Goal: Transaction & Acquisition: Purchase product/service

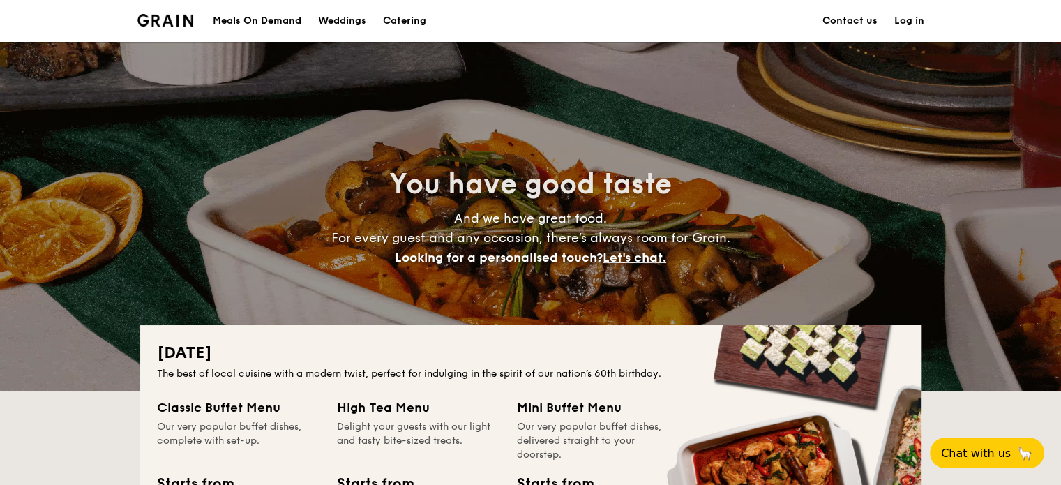
click at [898, 20] on link "Log in" at bounding box center [909, 21] width 30 height 42
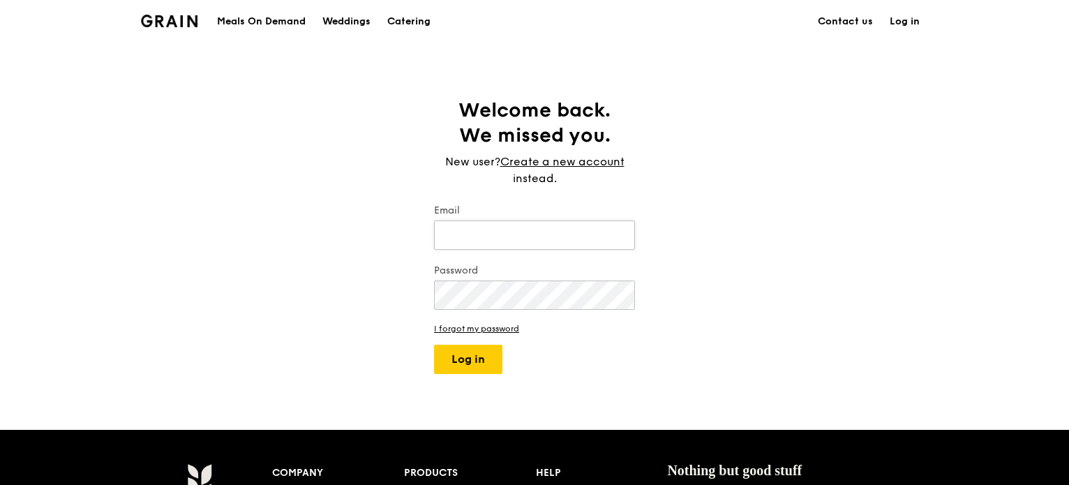
click at [541, 227] on input "Email" at bounding box center [534, 234] width 201 height 29
click at [541, 233] on input "Email" at bounding box center [534, 234] width 201 height 29
type input "dennisyap@u.nus.edu"
click at [466, 359] on button "Log in" at bounding box center [468, 359] width 68 height 29
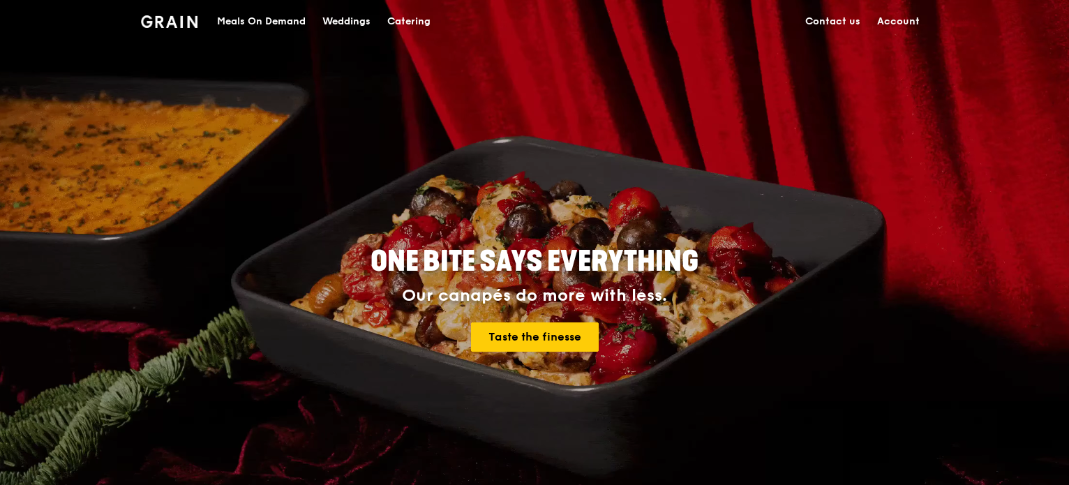
click at [913, 20] on link "Account" at bounding box center [897, 22] width 59 height 42
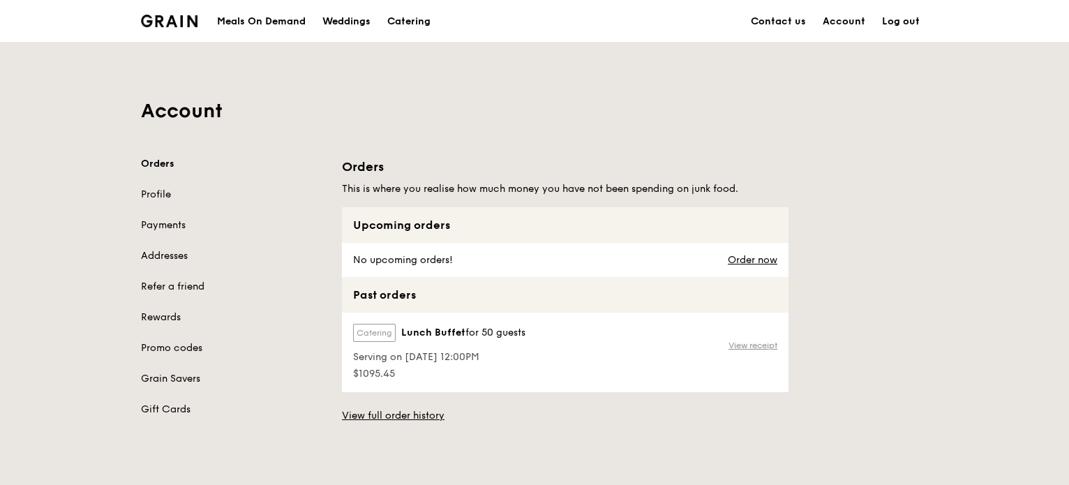
click at [762, 345] on link "View receipt" at bounding box center [752, 345] width 49 height 11
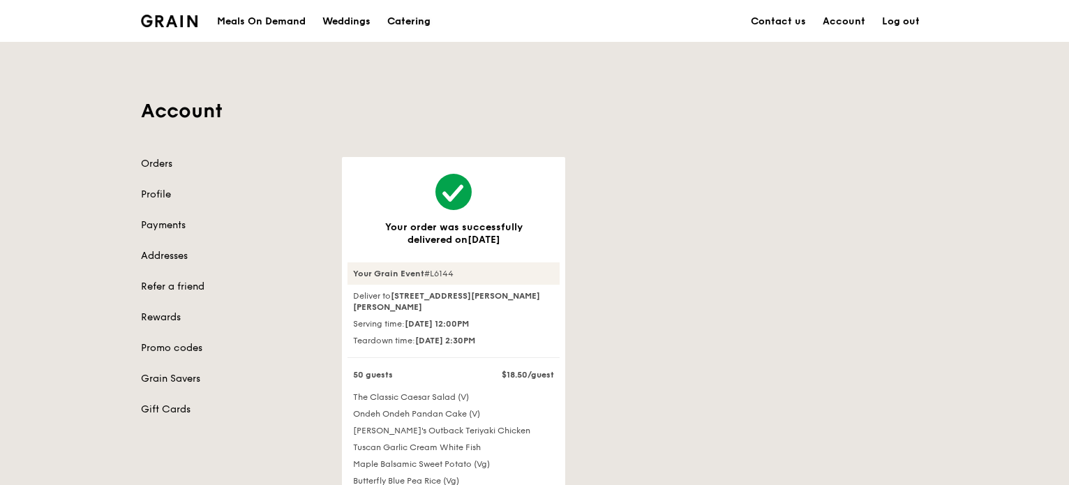
click at [430, 20] on div "Catering" at bounding box center [408, 22] width 43 height 42
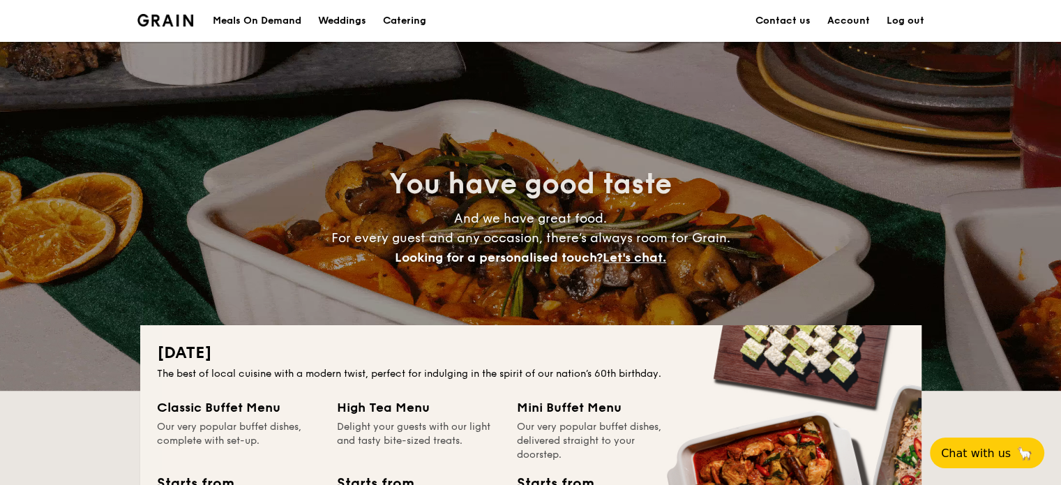
click at [848, 22] on link "Account" at bounding box center [848, 21] width 43 height 42
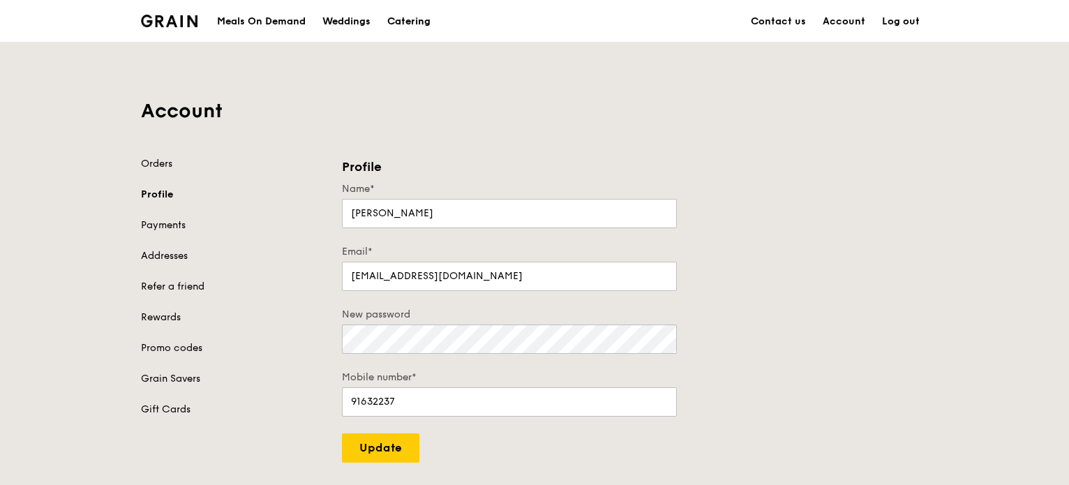
click at [401, 13] on div "Catering" at bounding box center [408, 22] width 43 height 42
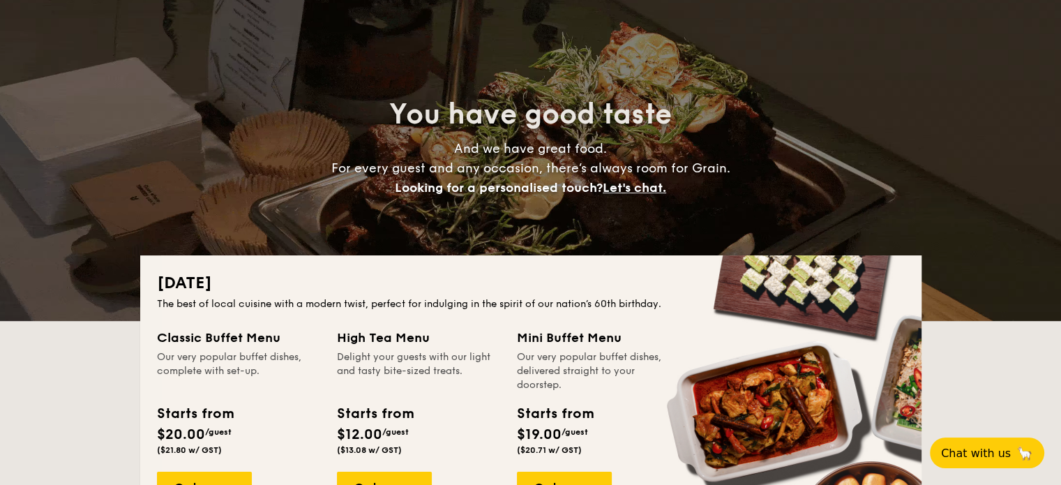
scroll to position [140, 0]
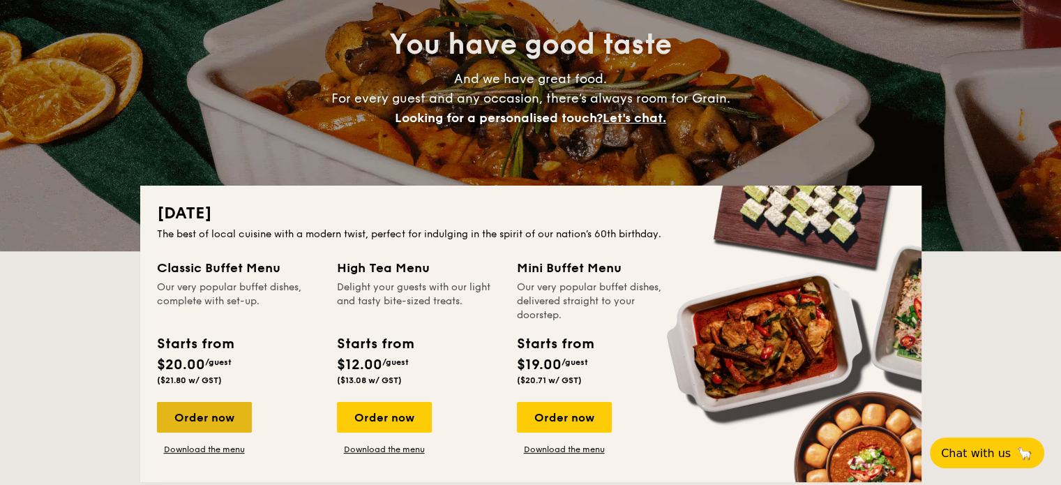
click at [203, 423] on div "Order now" at bounding box center [204, 417] width 95 height 31
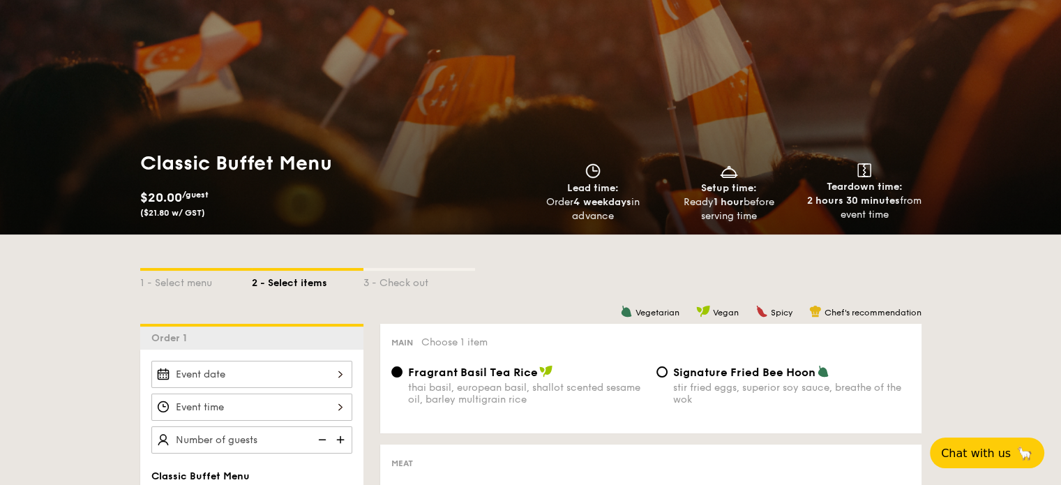
scroll to position [140, 0]
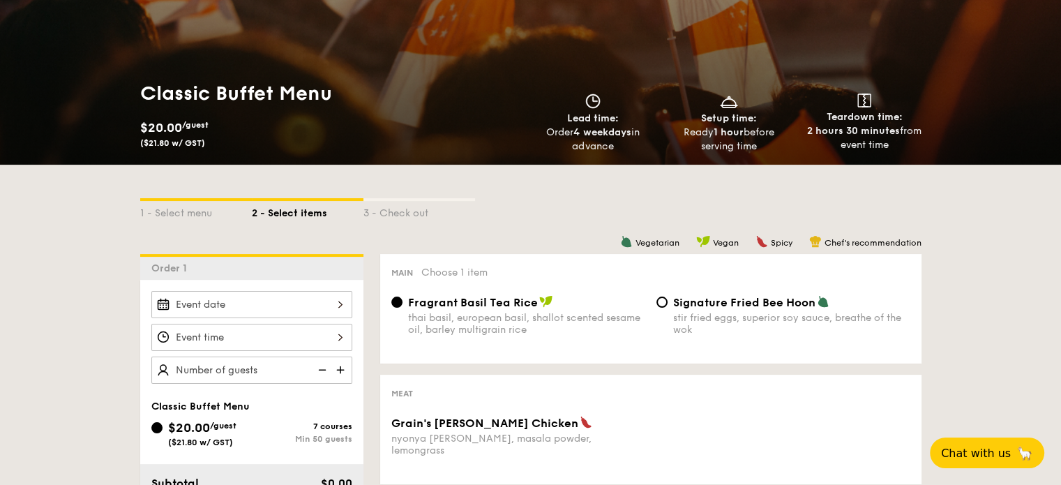
click at [208, 308] on div at bounding box center [251, 304] width 201 height 27
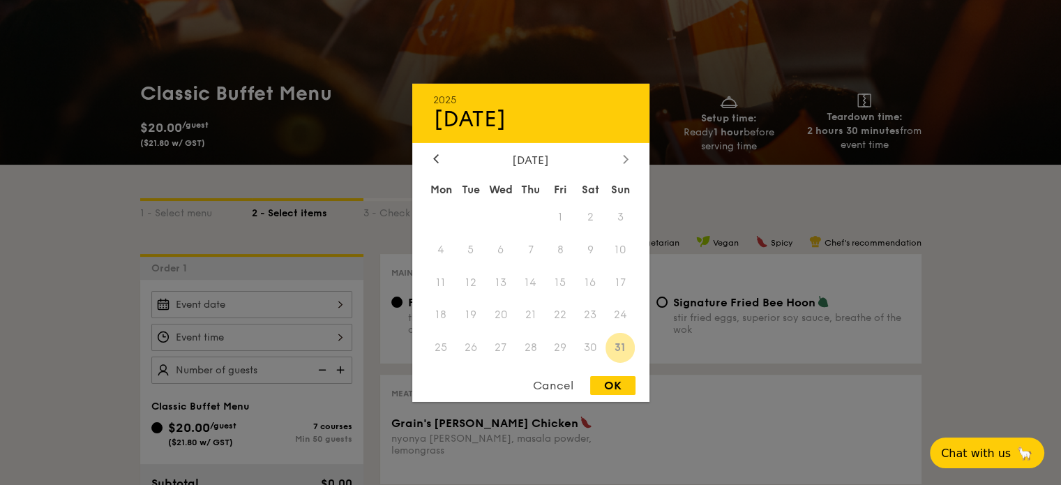
click at [624, 160] on icon at bounding box center [625, 159] width 4 height 8
click at [469, 219] on span "2" at bounding box center [470, 217] width 30 height 30
click at [624, 158] on icon at bounding box center [626, 158] width 6 height 9
click at [435, 156] on icon at bounding box center [436, 159] width 4 height 8
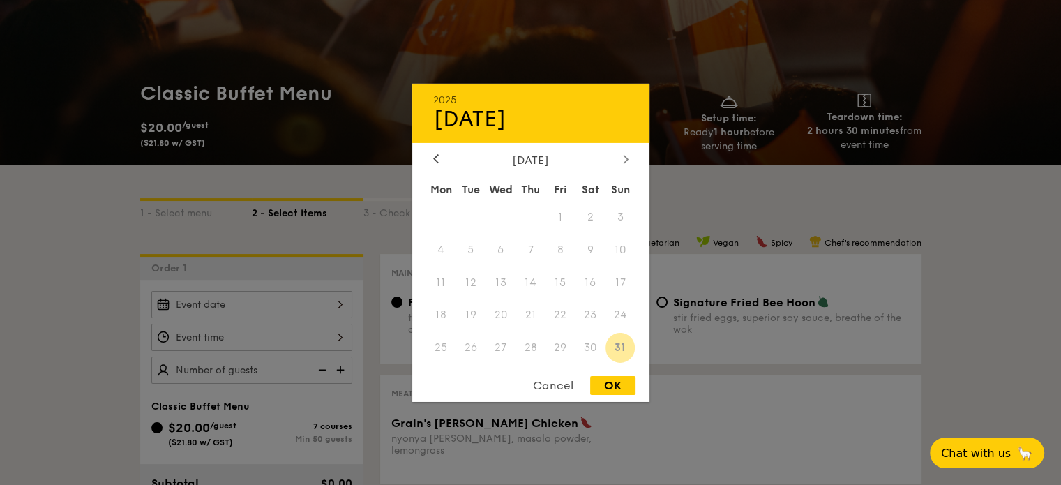
click at [624, 156] on icon at bounding box center [626, 158] width 6 height 9
click at [473, 216] on span "2" at bounding box center [470, 217] width 30 height 30
click at [623, 159] on icon at bounding box center [626, 158] width 6 height 9
click at [540, 389] on div "Cancel" at bounding box center [553, 385] width 68 height 19
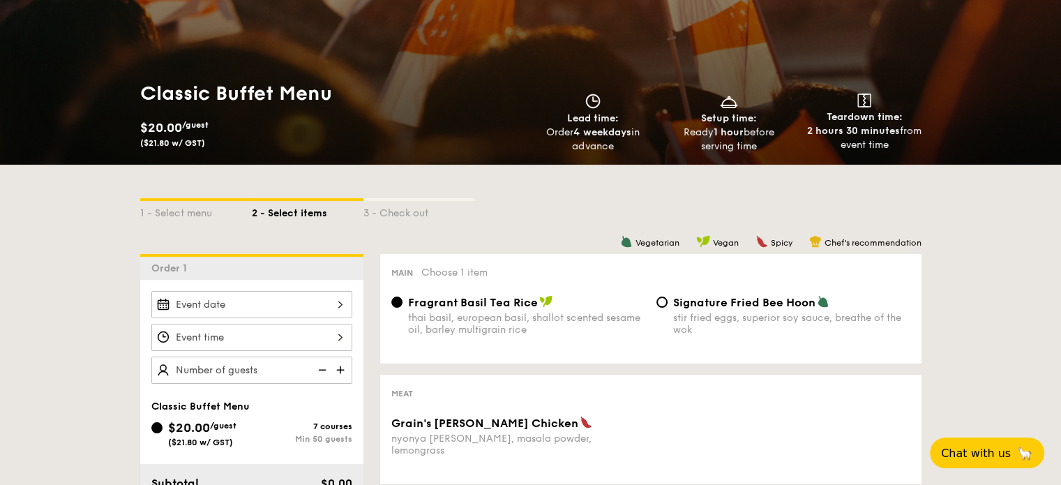
click at [226, 303] on div at bounding box center [251, 304] width 201 height 27
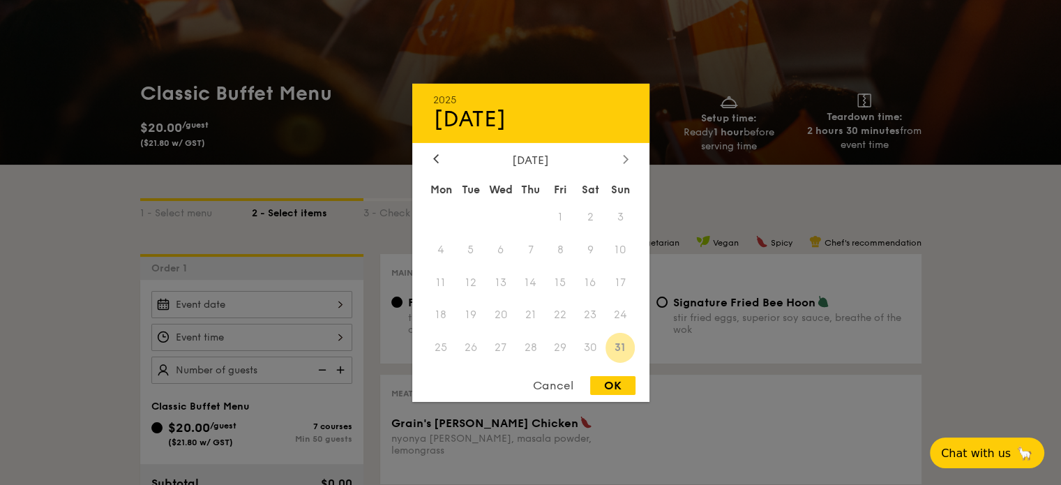
click at [626, 155] on icon at bounding box center [626, 158] width 6 height 9
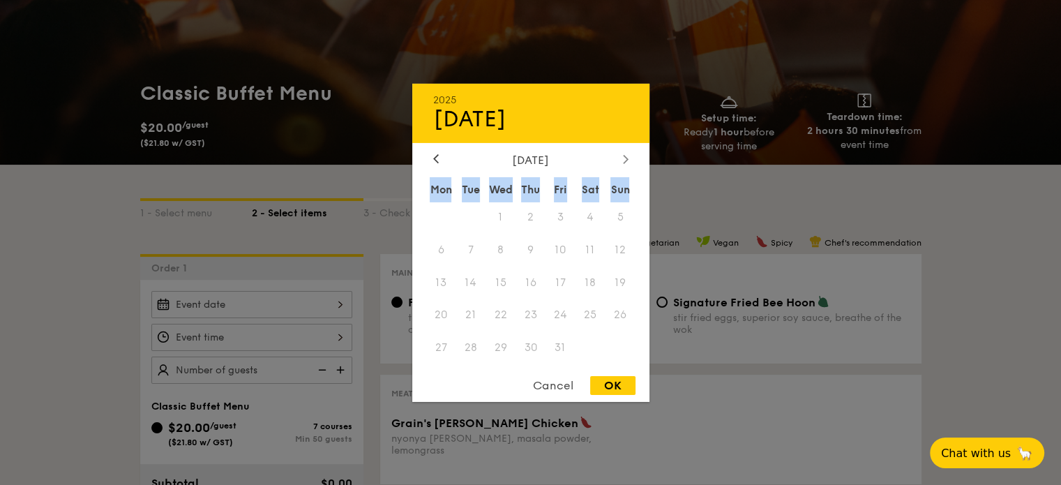
click at [626, 155] on icon at bounding box center [626, 158] width 6 height 9
click at [428, 155] on div "November 2025" at bounding box center [530, 159] width 237 height 13
click at [538, 382] on div "Cancel" at bounding box center [553, 385] width 68 height 19
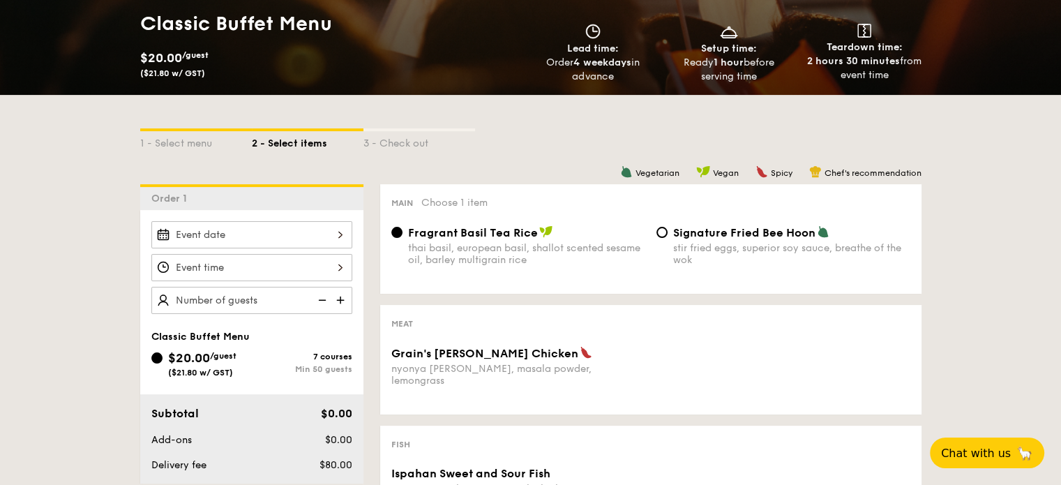
scroll to position [279, 0]
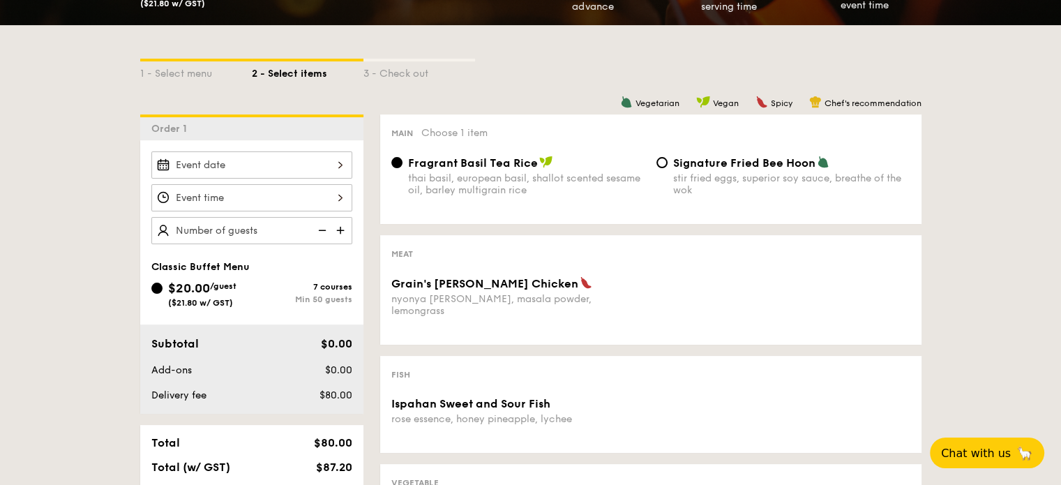
click at [304, 196] on div at bounding box center [251, 197] width 201 height 27
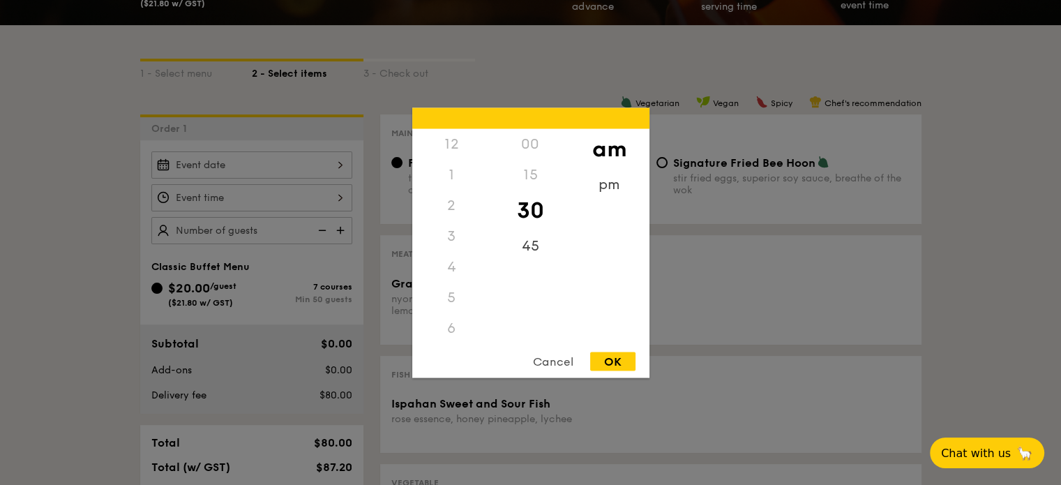
scroll to position [153, 0]
click at [304, 196] on div at bounding box center [530, 242] width 1061 height 485
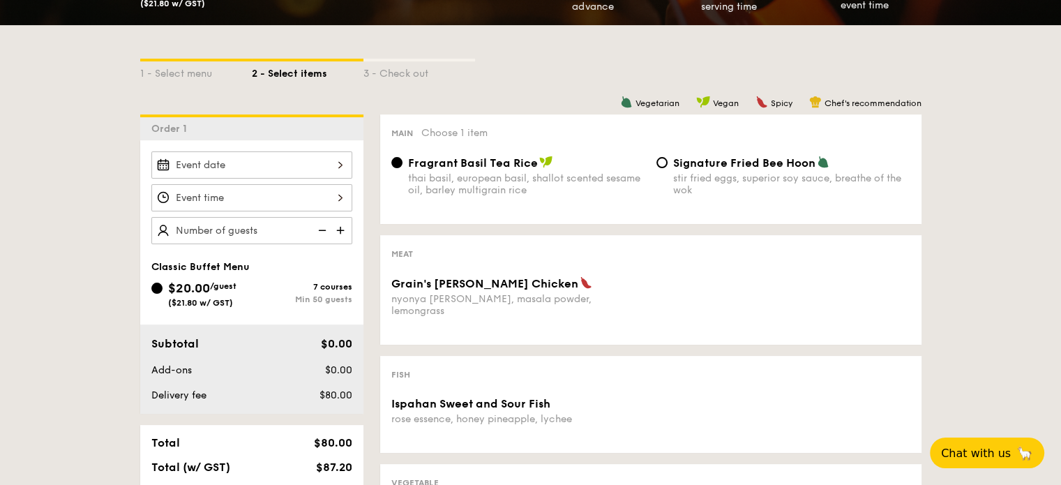
click at [307, 164] on div at bounding box center [251, 164] width 201 height 27
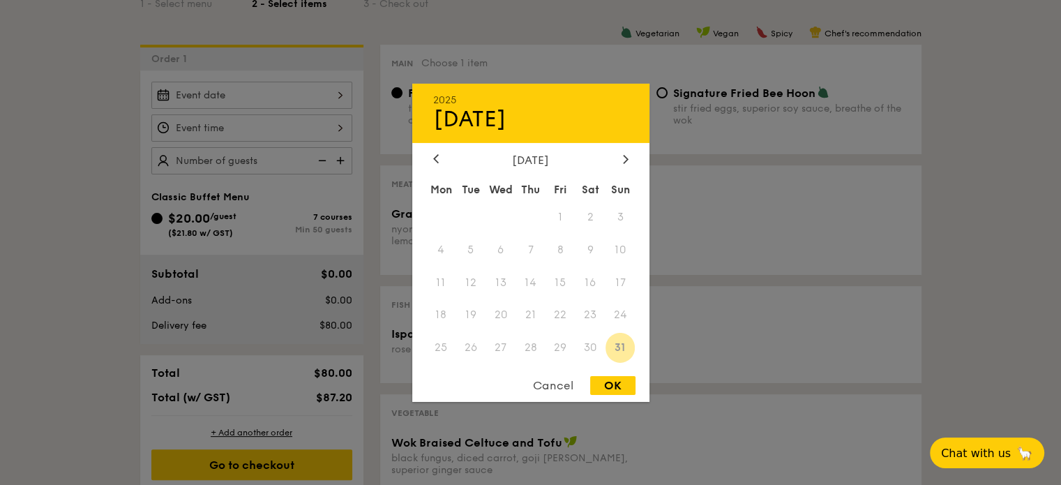
scroll to position [488, 0]
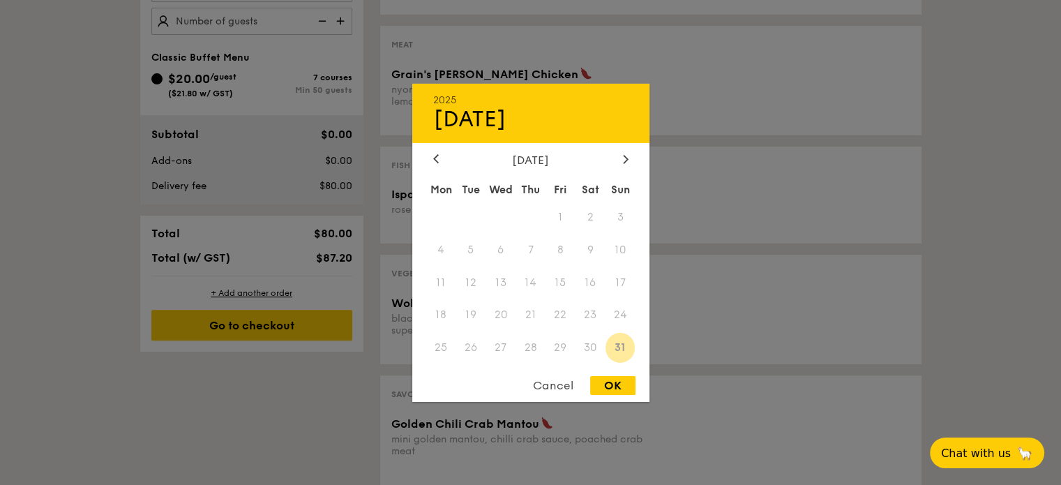
click at [24, 149] on div at bounding box center [530, 242] width 1061 height 485
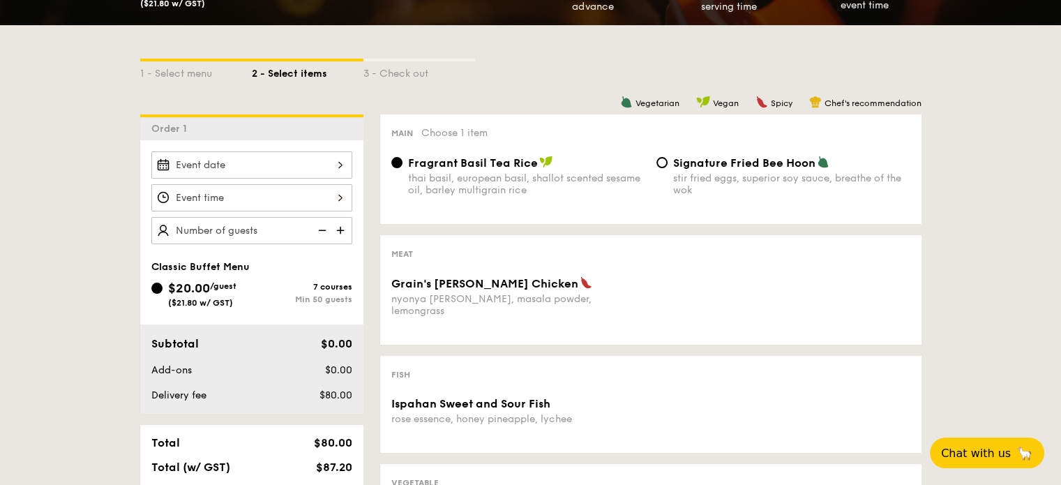
scroll to position [209, 0]
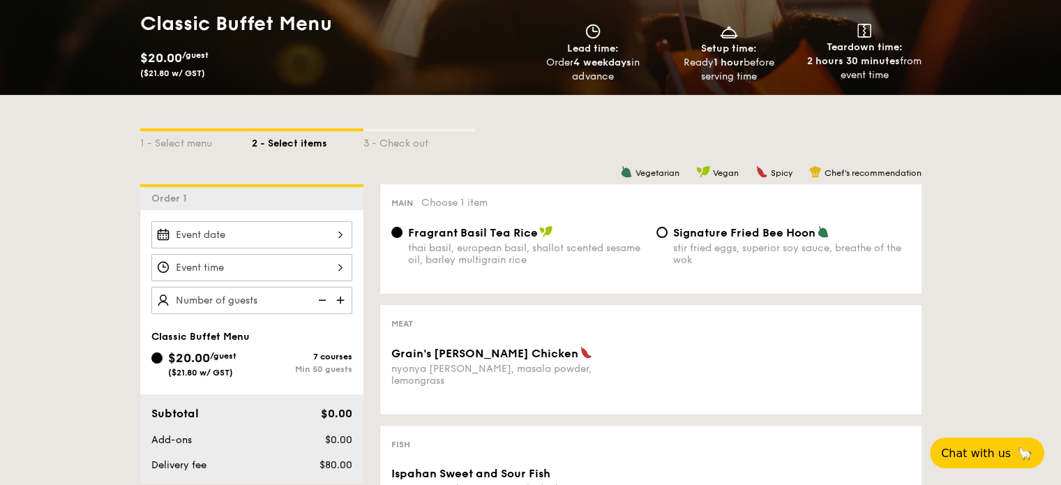
click at [256, 227] on div at bounding box center [251, 234] width 201 height 27
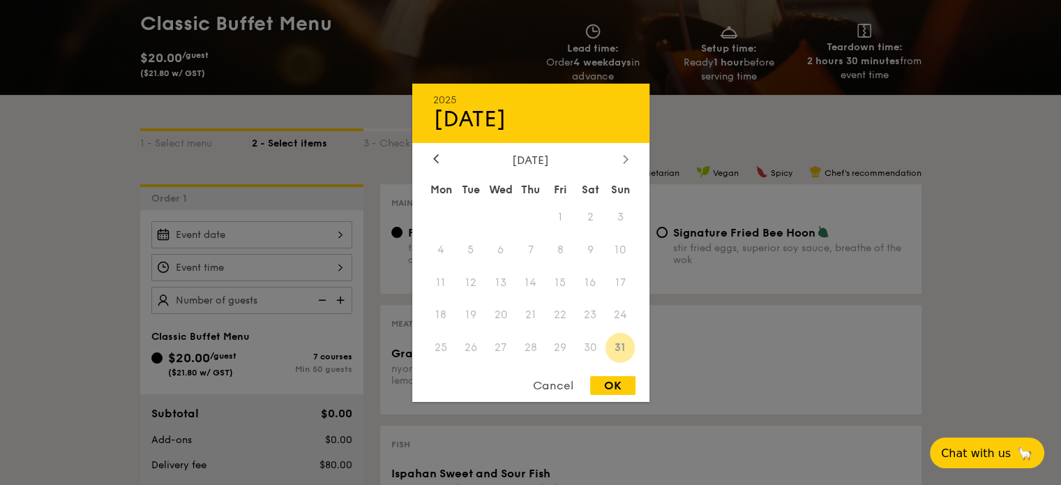
click at [619, 158] on div at bounding box center [625, 159] width 13 height 13
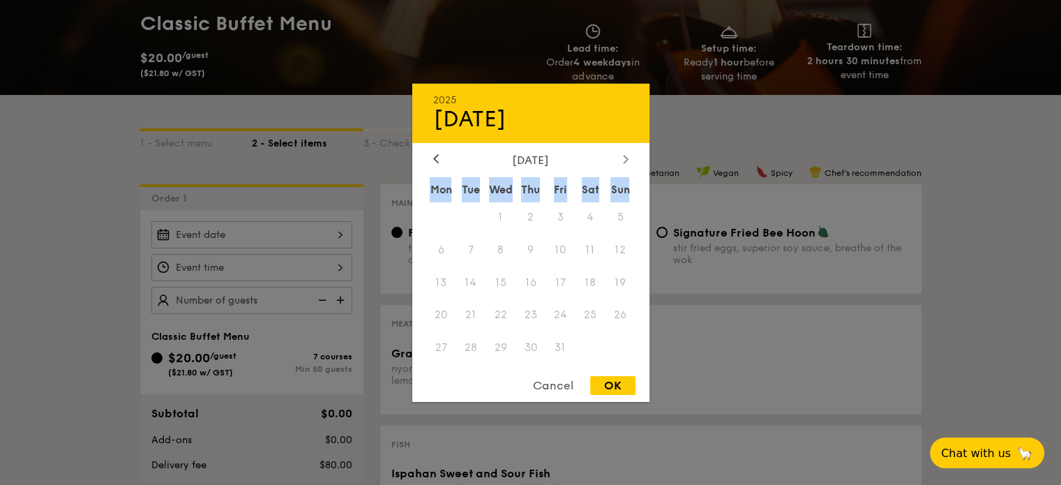
click at [619, 158] on div at bounding box center [625, 159] width 13 height 13
click at [626, 156] on icon at bounding box center [625, 159] width 4 height 8
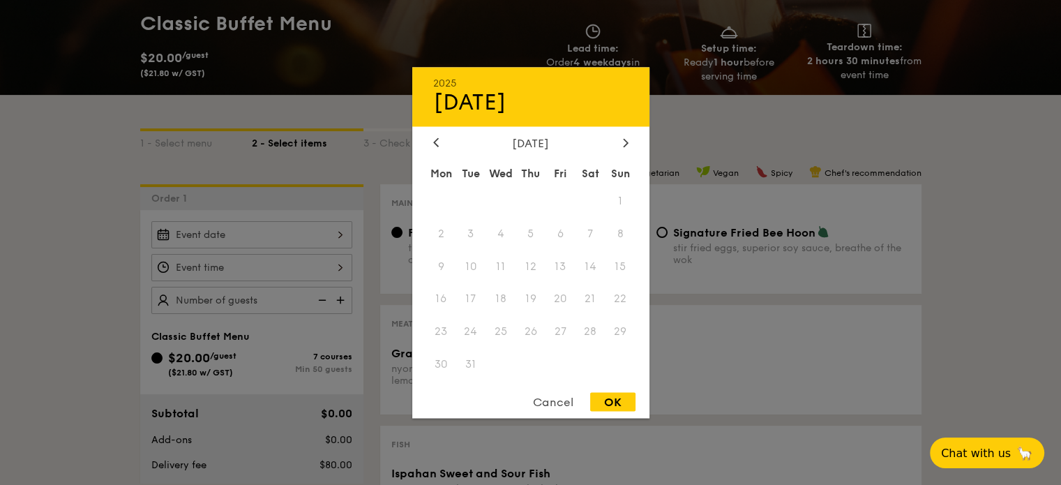
click at [548, 403] on div "Cancel" at bounding box center [553, 401] width 68 height 19
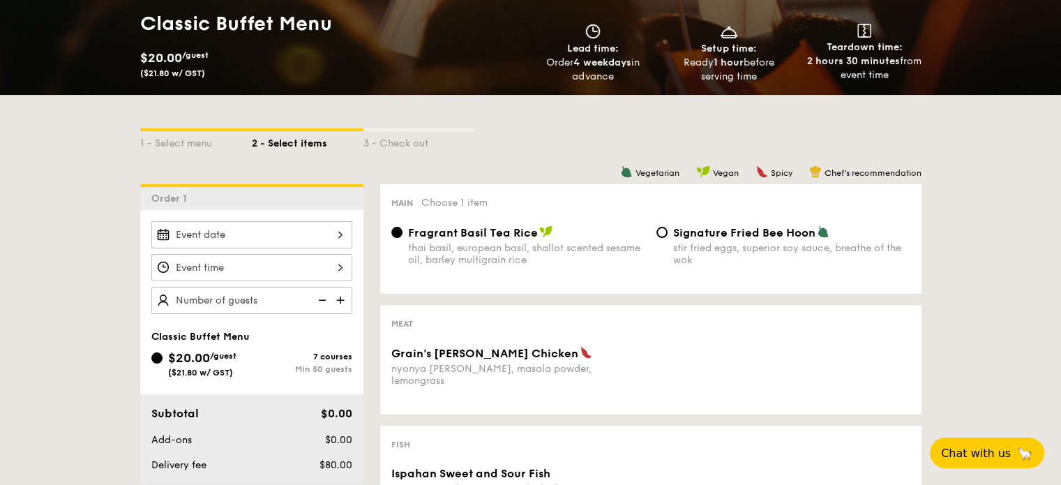
scroll to position [140, 0]
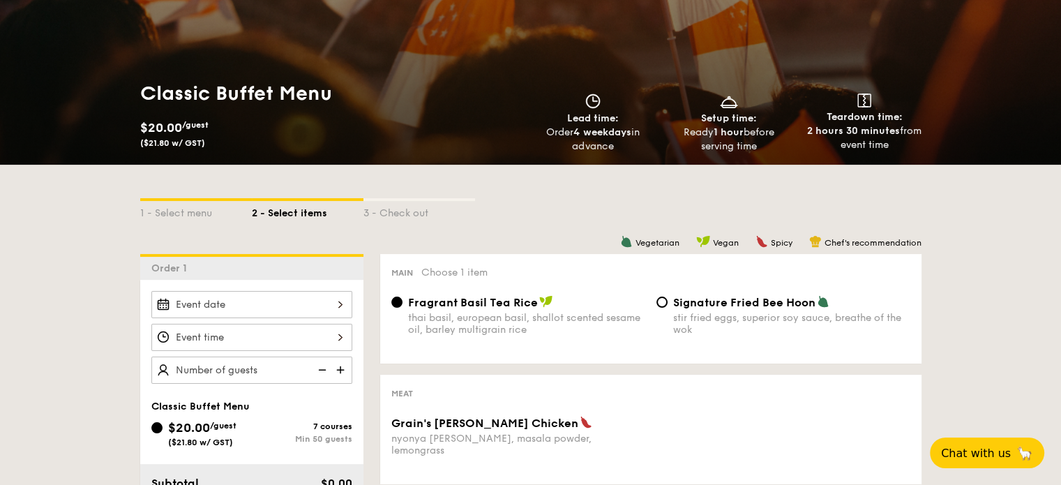
click at [263, 309] on div at bounding box center [251, 304] width 201 height 27
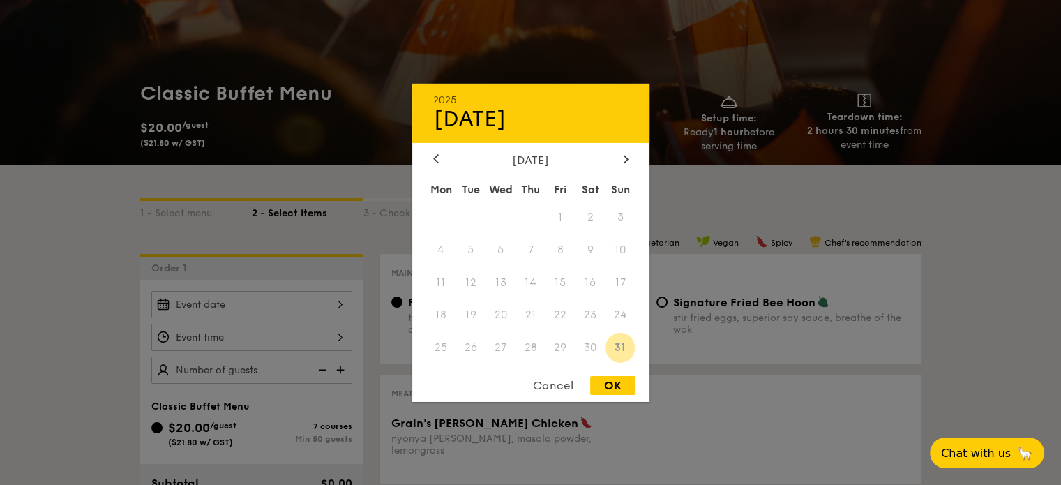
click at [555, 392] on div "Cancel" at bounding box center [553, 385] width 68 height 19
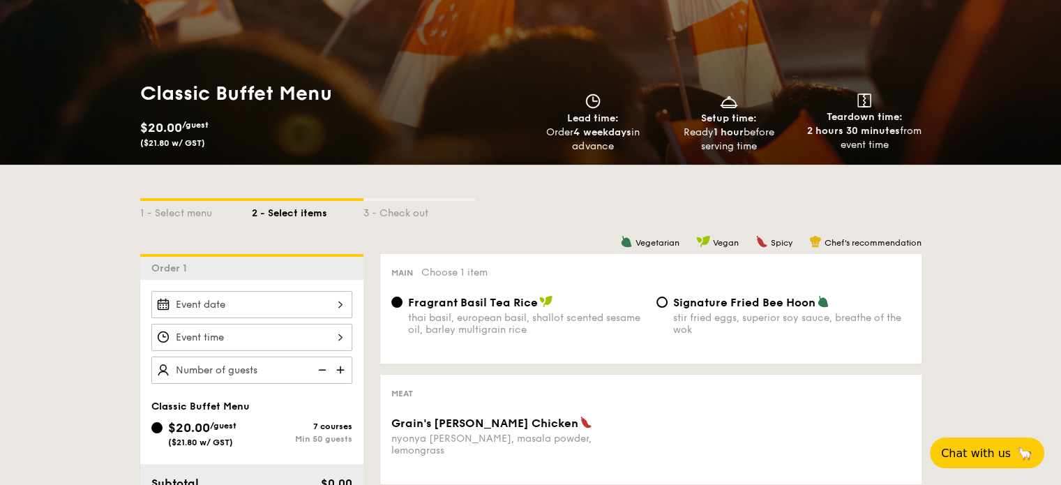
scroll to position [0, 0]
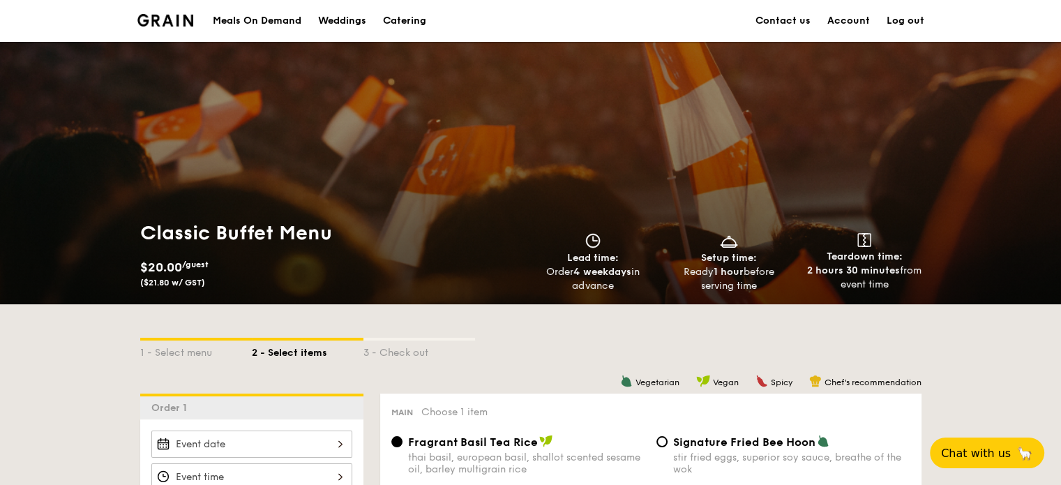
click at [407, 20] on div "Catering" at bounding box center [404, 21] width 43 height 42
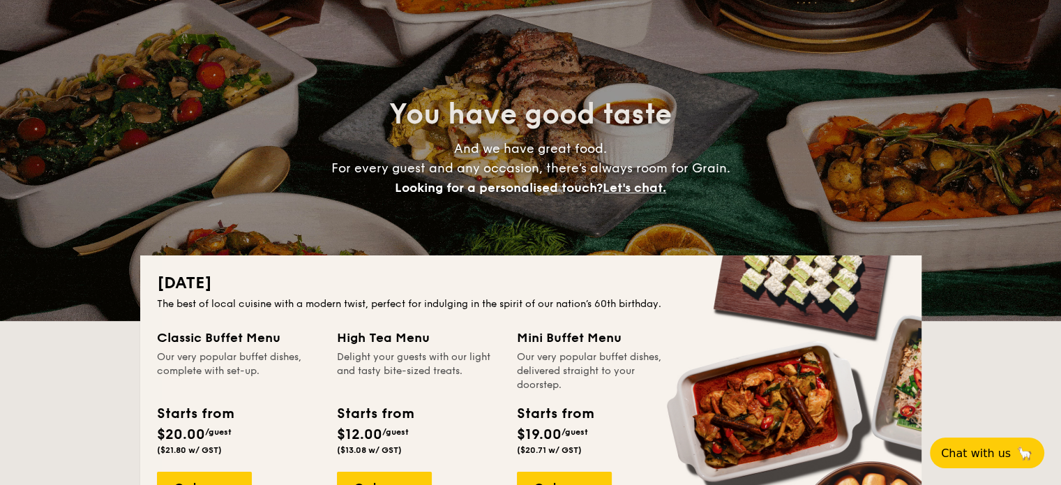
scroll to position [209, 0]
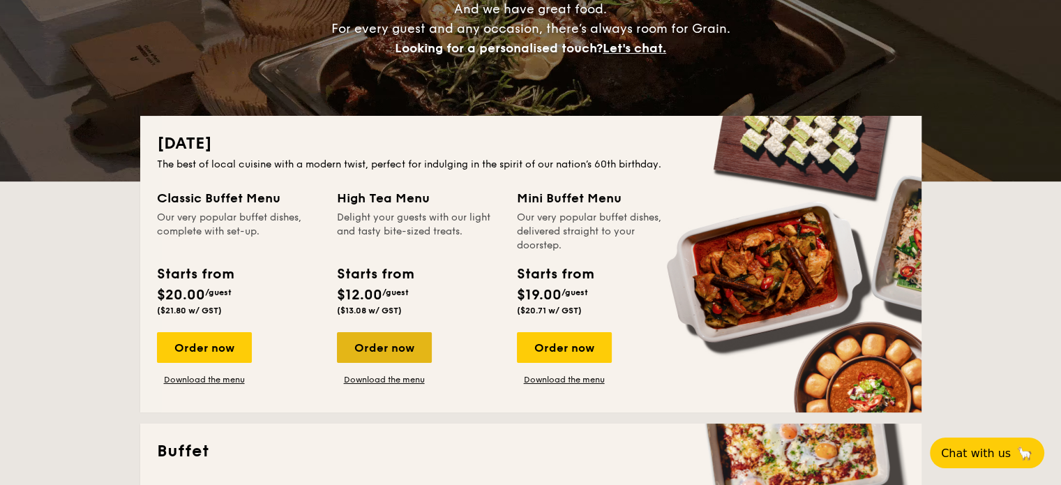
click at [385, 340] on div "Order now" at bounding box center [384, 347] width 95 height 31
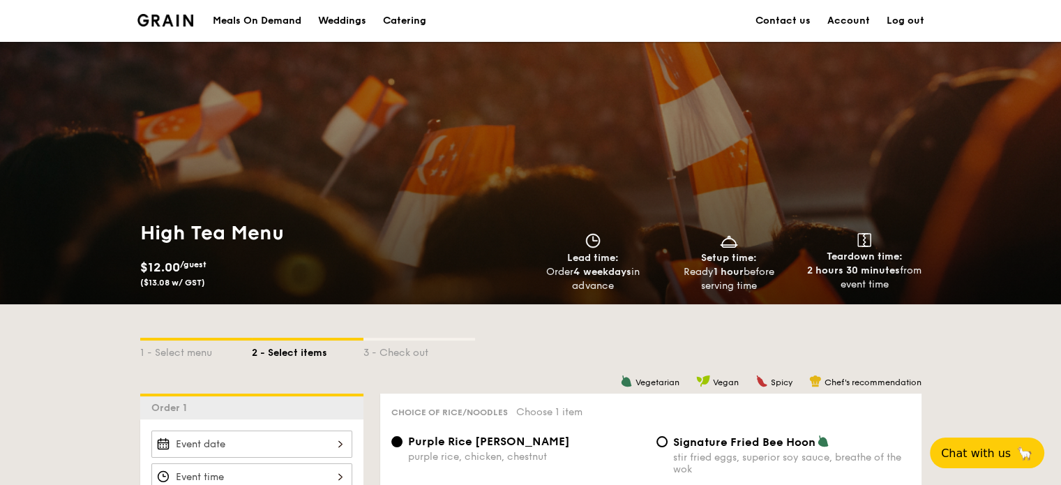
scroll to position [140, 0]
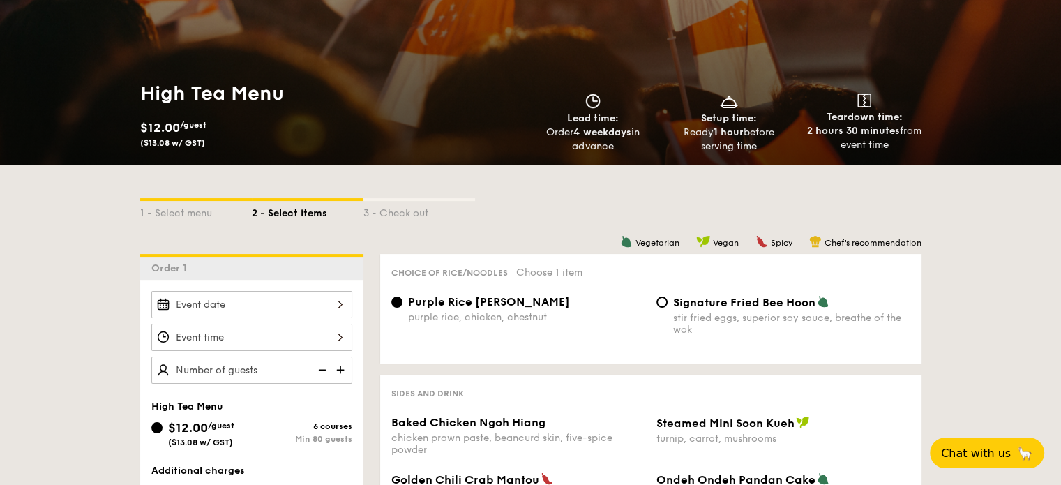
click at [287, 306] on div at bounding box center [251, 304] width 201 height 27
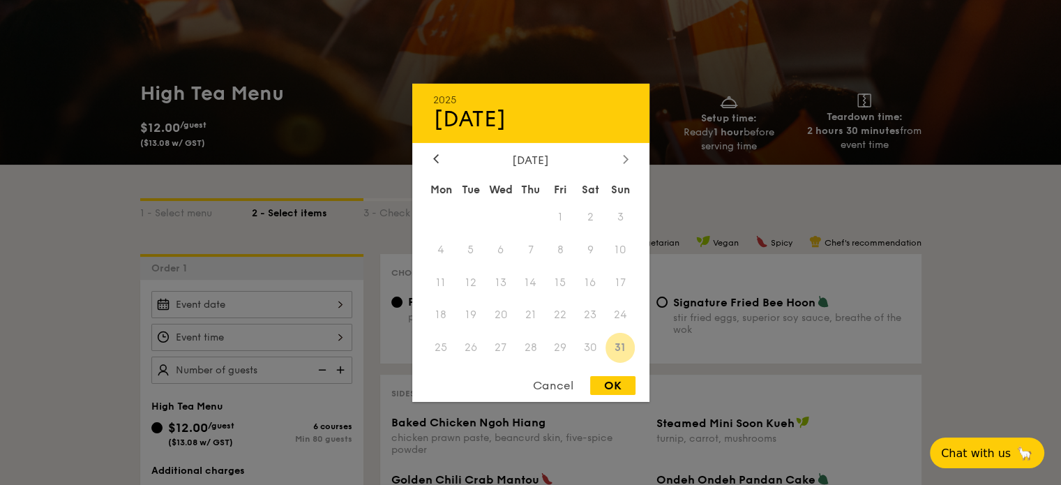
click at [625, 156] on icon at bounding box center [625, 159] width 4 height 8
click at [549, 387] on div "Cancel" at bounding box center [553, 385] width 68 height 19
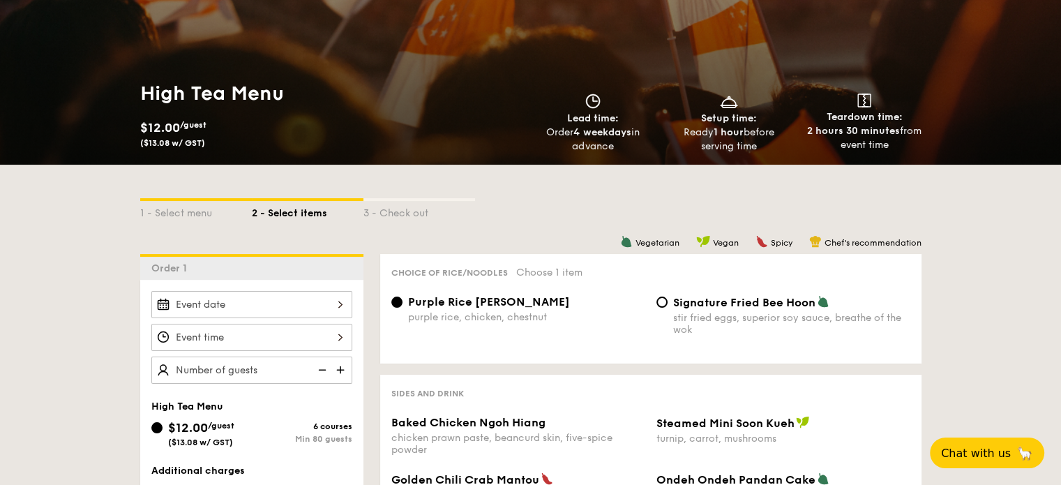
click at [343, 302] on div at bounding box center [251, 304] width 201 height 27
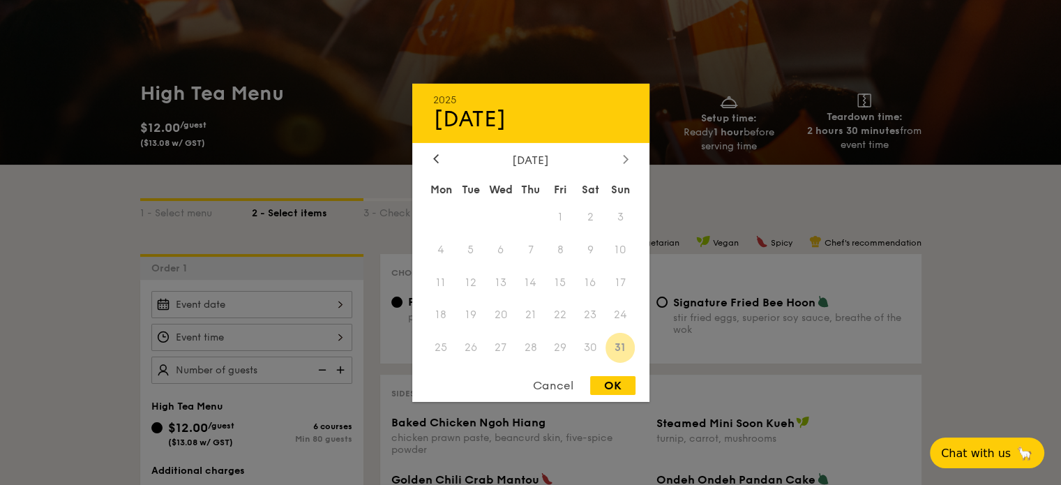
click at [629, 155] on div at bounding box center [625, 159] width 13 height 13
click at [472, 216] on span "2" at bounding box center [470, 217] width 30 height 30
click at [550, 387] on div "Cancel" at bounding box center [553, 385] width 68 height 19
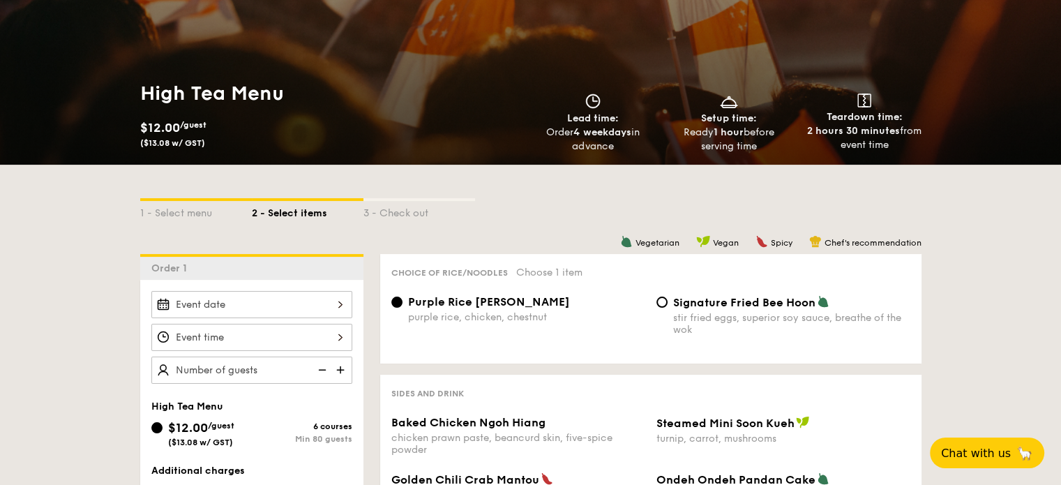
scroll to position [0, 0]
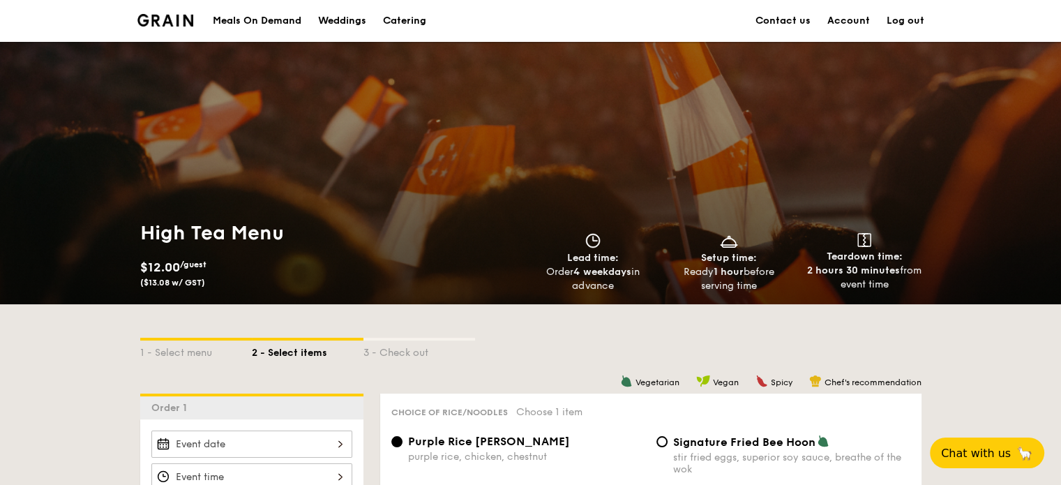
click at [418, 21] on div "Catering" at bounding box center [404, 21] width 43 height 42
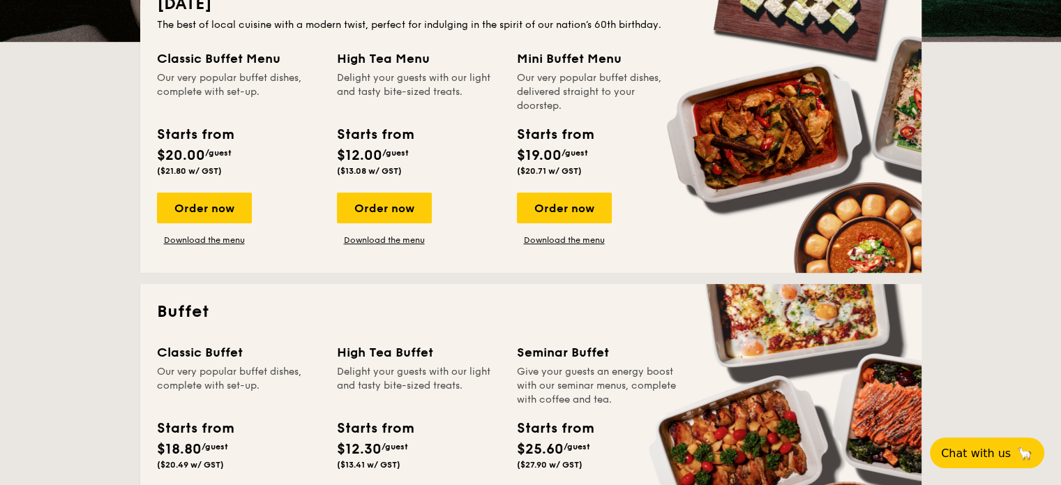
scroll to position [488, 0]
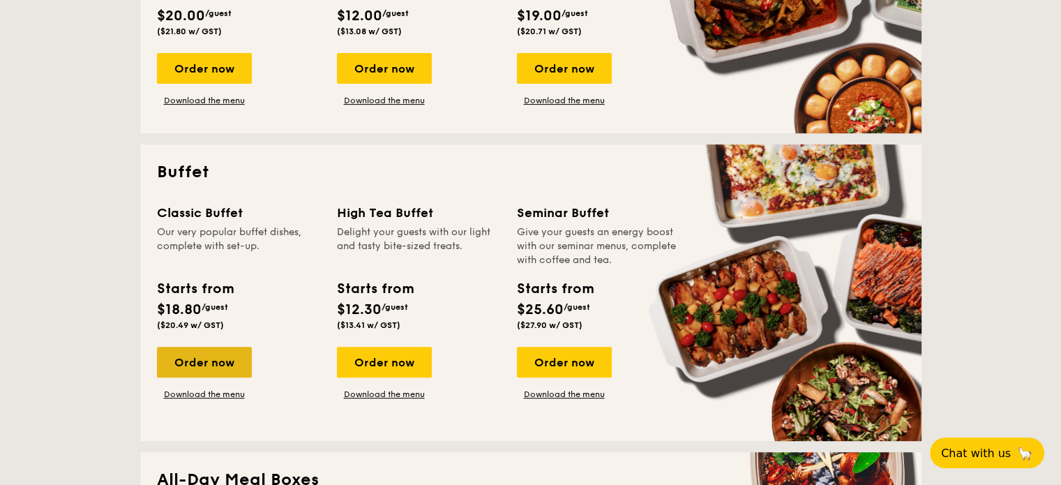
click at [216, 354] on div "Order now" at bounding box center [204, 362] width 95 height 31
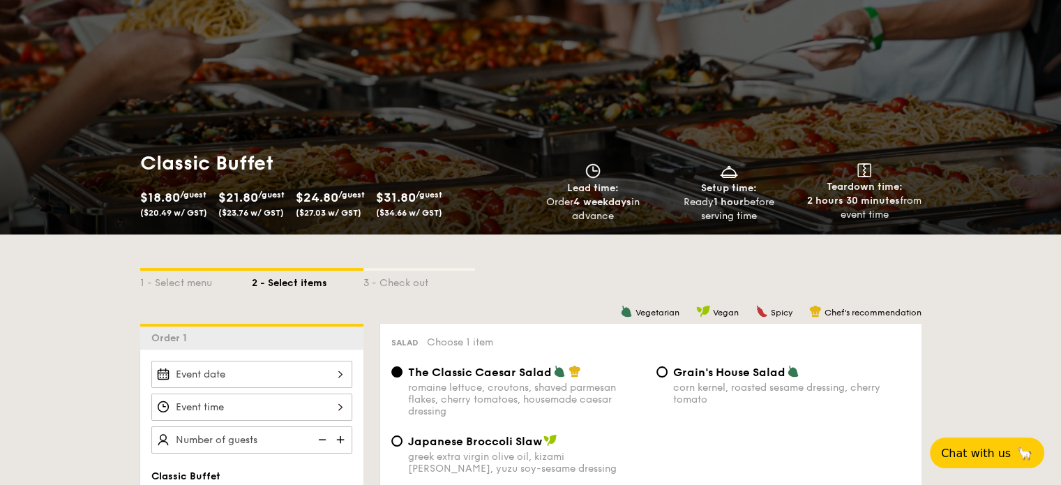
scroll to position [209, 0]
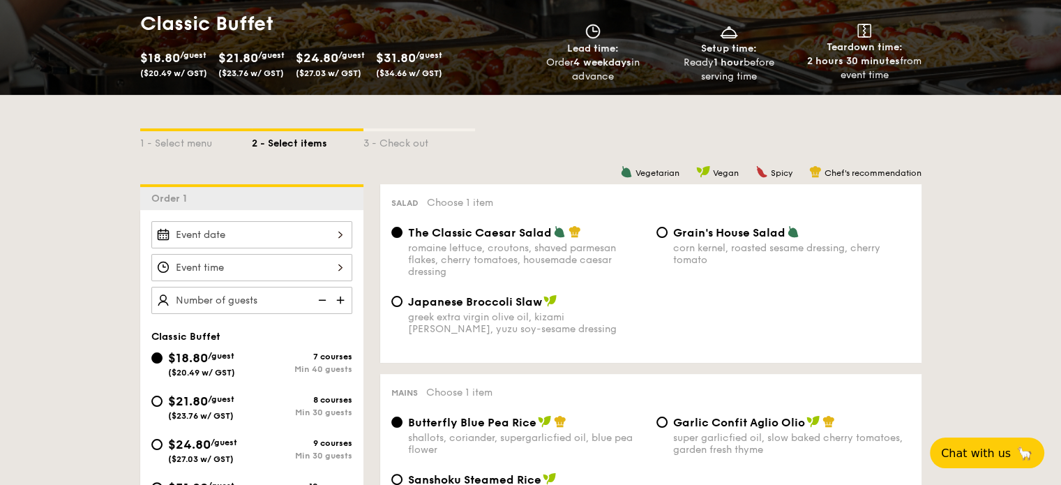
click at [311, 235] on div at bounding box center [251, 234] width 201 height 27
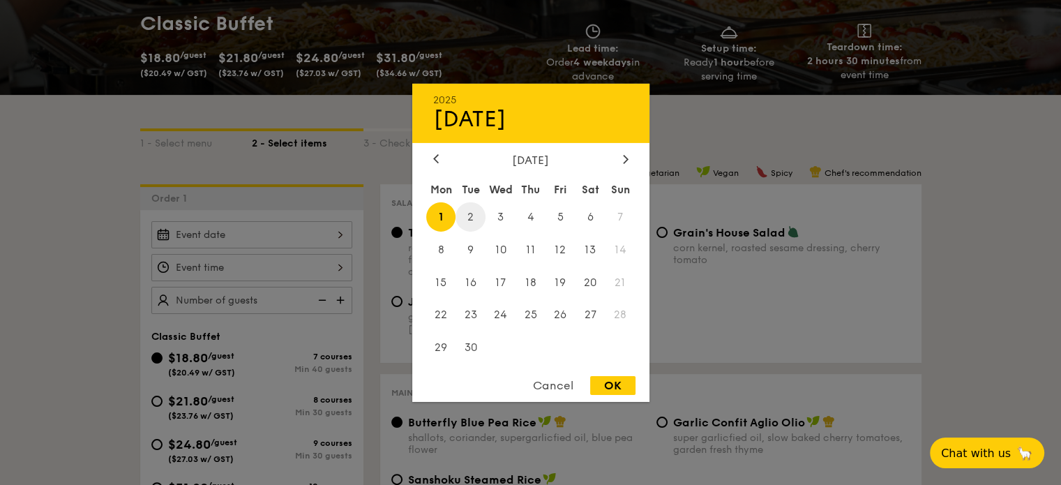
click at [465, 217] on span "2" at bounding box center [470, 217] width 30 height 30
click at [435, 154] on icon at bounding box center [436, 158] width 6 height 9
click at [621, 153] on div at bounding box center [625, 159] width 13 height 13
click at [474, 211] on span "2" at bounding box center [470, 217] width 30 height 30
click at [596, 387] on div "OK" at bounding box center [612, 385] width 45 height 19
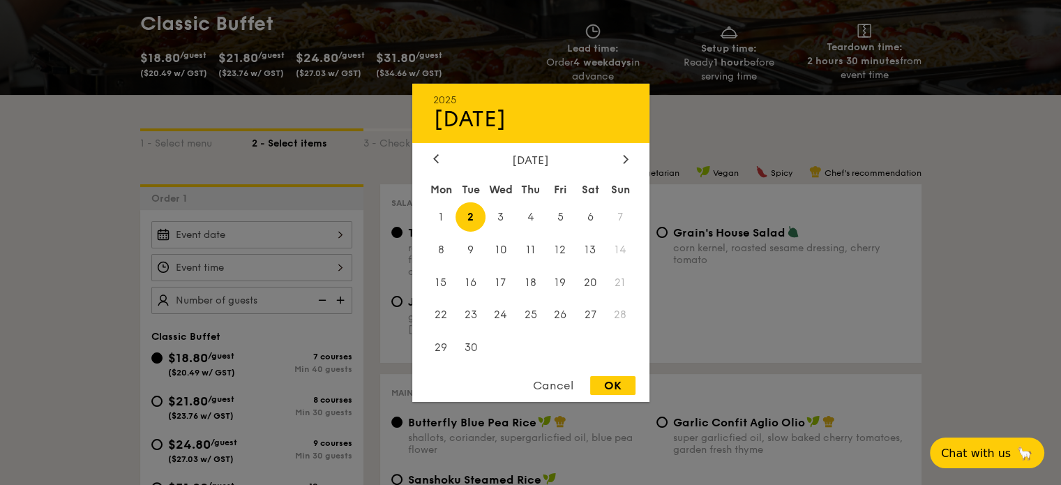
type input "Sep 02, 2025"
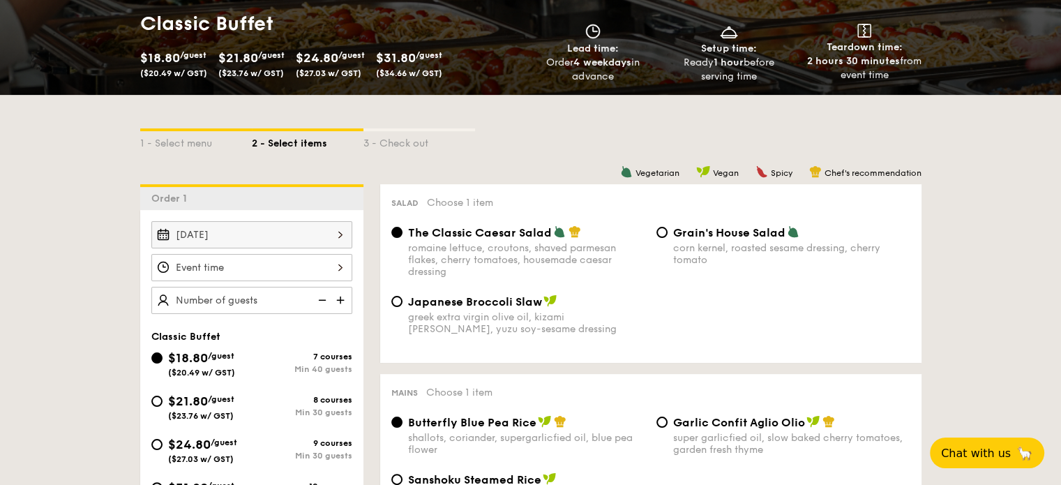
scroll to position [279, 0]
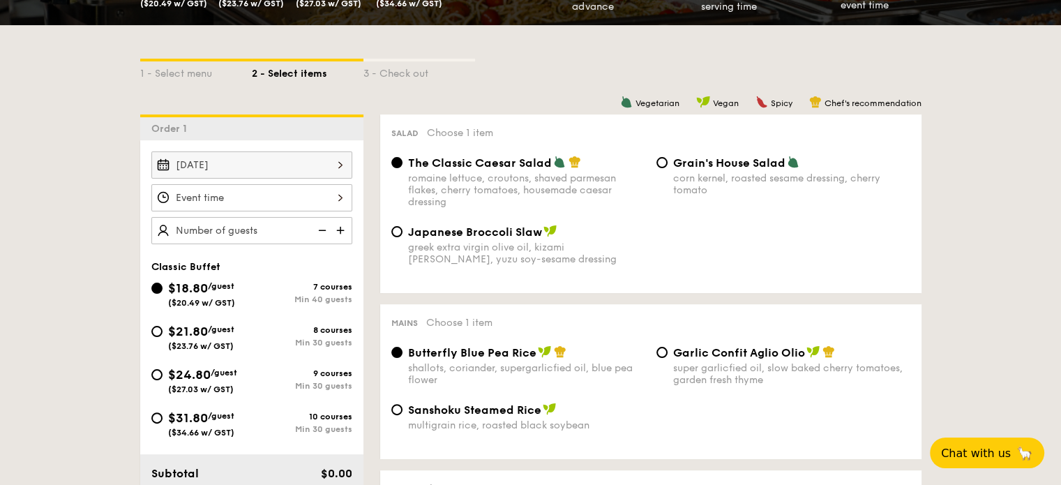
click at [295, 201] on div at bounding box center [251, 197] width 201 height 27
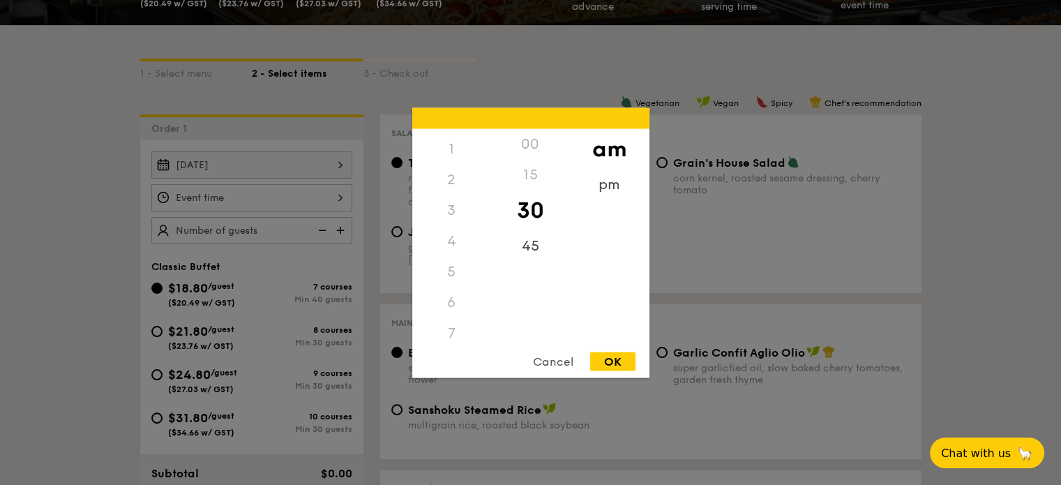
scroll to position [0, 0]
click at [458, 199] on div "2" at bounding box center [451, 205] width 79 height 31
click at [453, 137] on div "12" at bounding box center [451, 143] width 79 height 31
click at [604, 178] on div "pm" at bounding box center [609, 189] width 79 height 40
click at [439, 142] on div "12" at bounding box center [451, 148] width 79 height 40
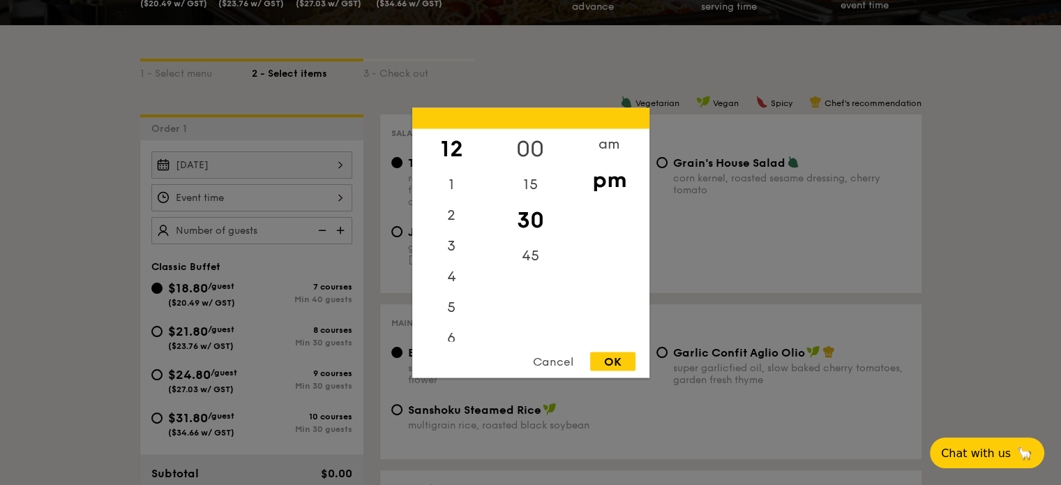
click at [534, 145] on div "00" at bounding box center [530, 148] width 79 height 40
click at [606, 359] on div "OK" at bounding box center [612, 361] width 45 height 19
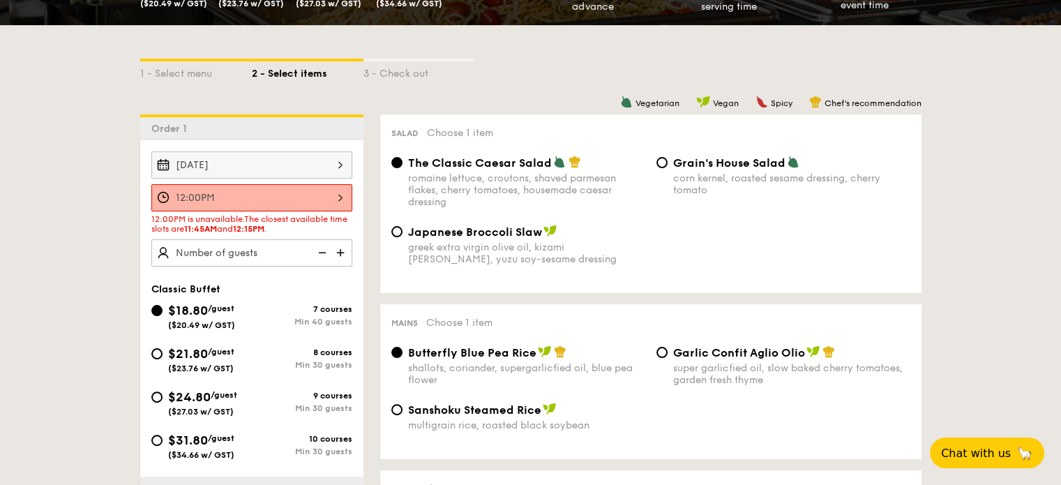
click at [328, 195] on div "12:00PM" at bounding box center [251, 197] width 201 height 27
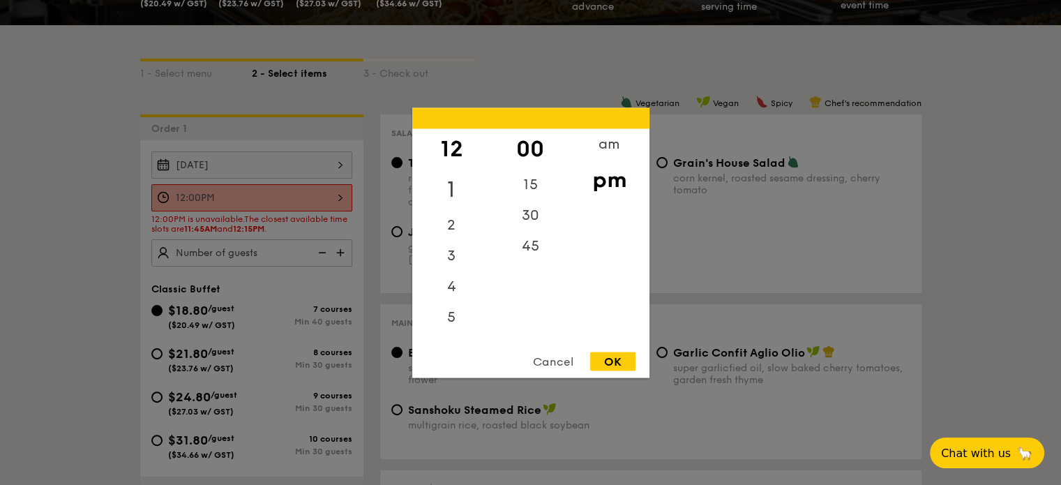
scroll to position [209, 0]
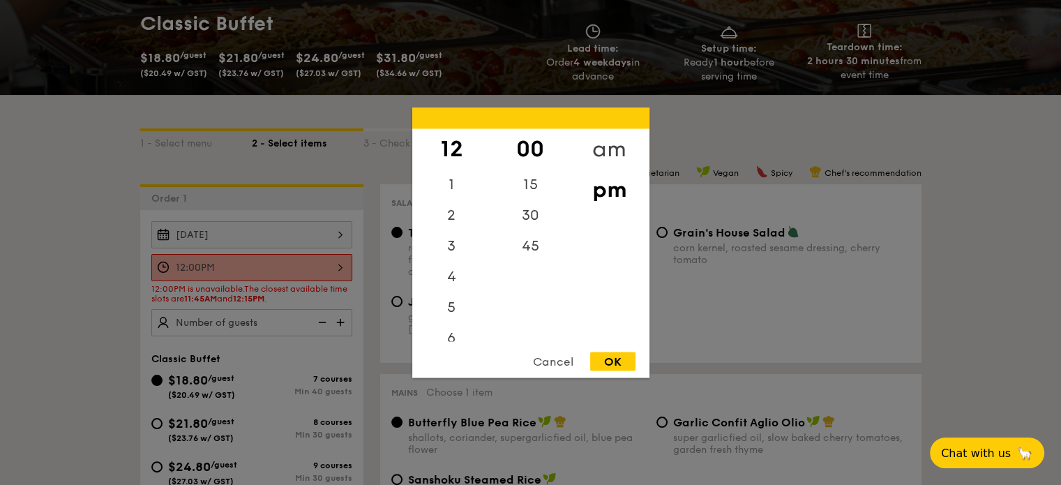
click at [610, 141] on div "am" at bounding box center [609, 148] width 79 height 40
click at [453, 325] on div "11" at bounding box center [451, 330] width 79 height 40
click at [533, 253] on div "45" at bounding box center [530, 250] width 79 height 40
click at [622, 371] on div "Cancel OK" at bounding box center [530, 365] width 237 height 26
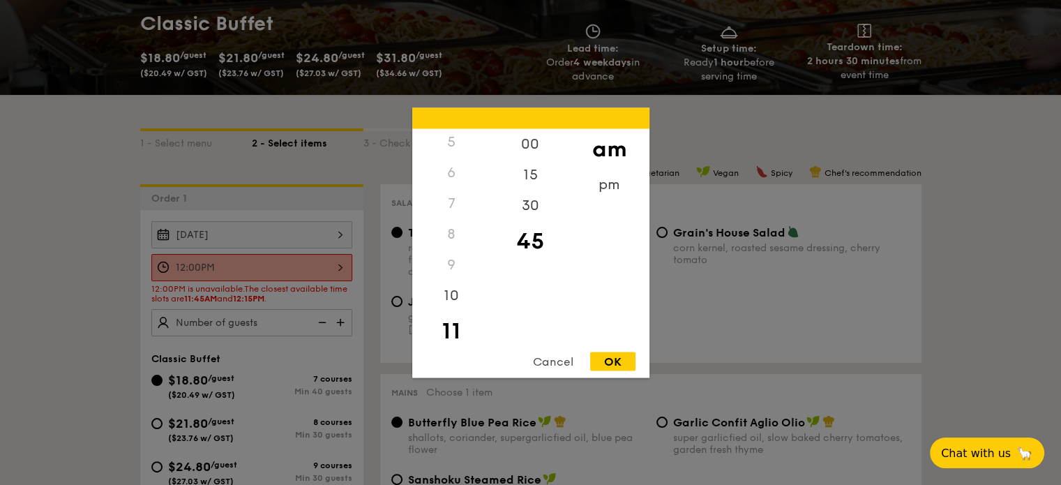
click at [623, 364] on div "OK" at bounding box center [612, 361] width 45 height 19
type input "11:45AM"
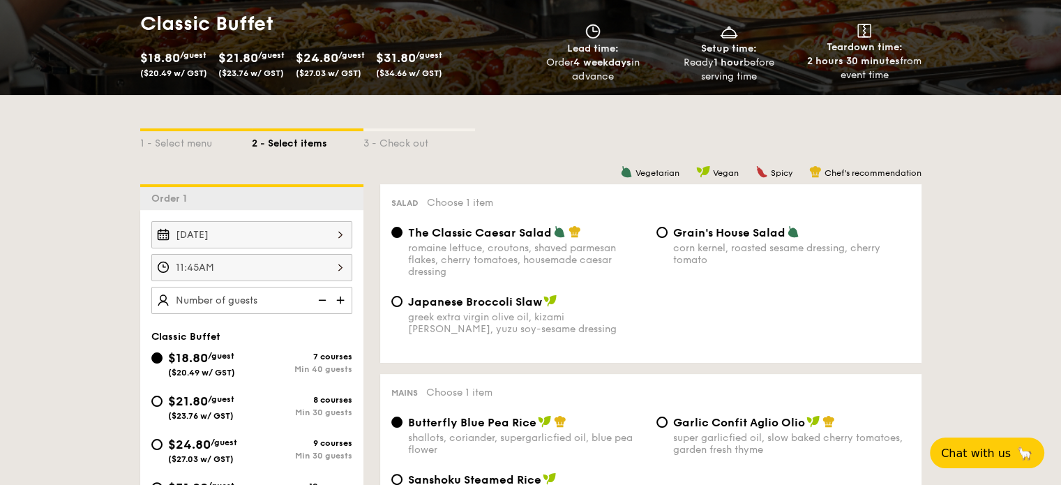
scroll to position [279, 0]
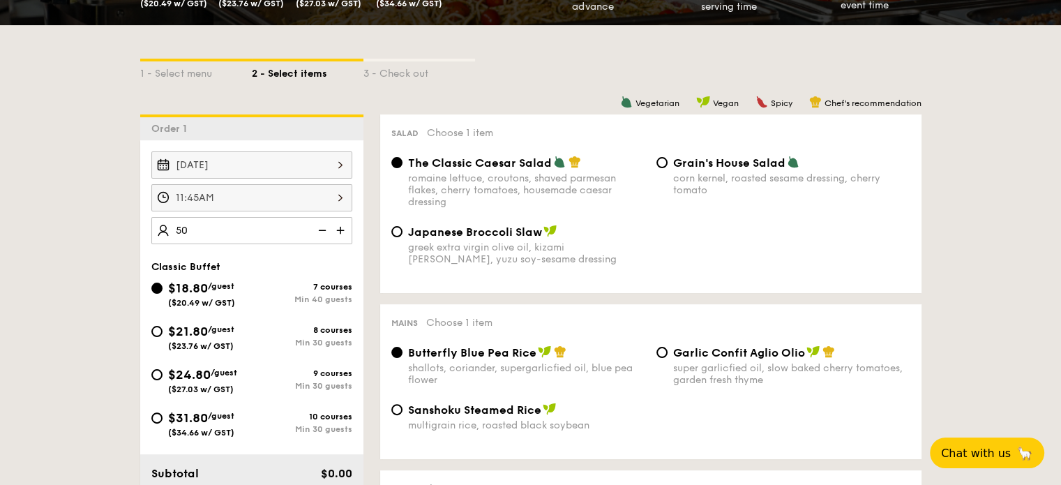
type input "50 guests"
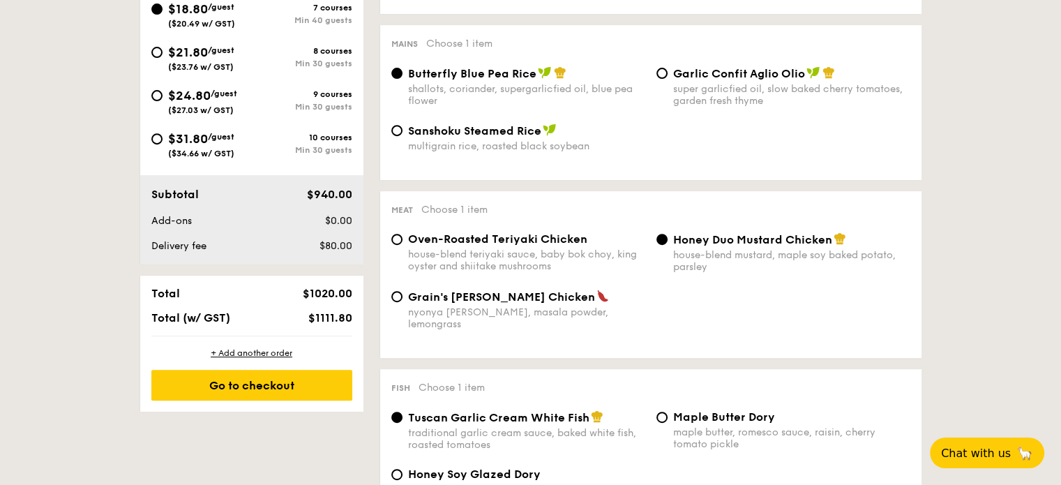
scroll to position [698, 0]
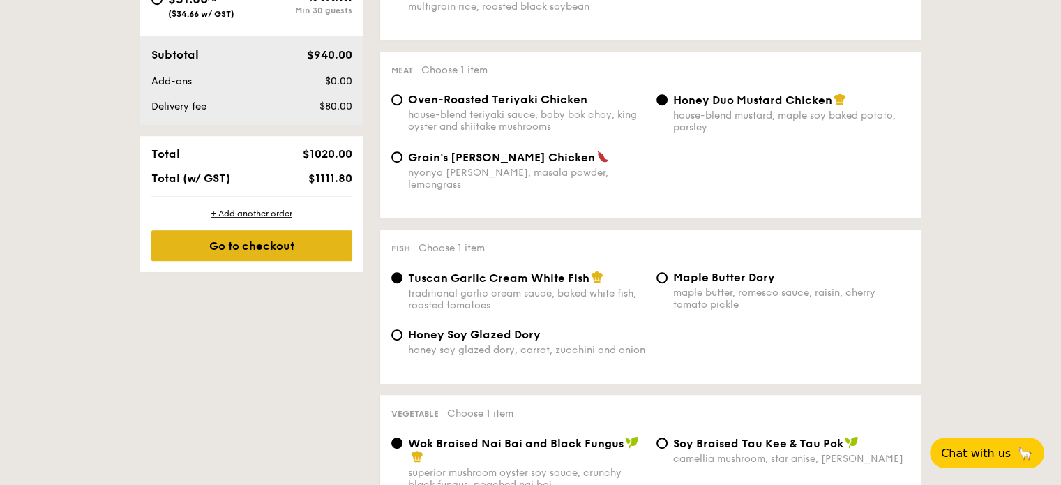
click at [251, 249] on div "Go to checkout" at bounding box center [251, 245] width 201 height 31
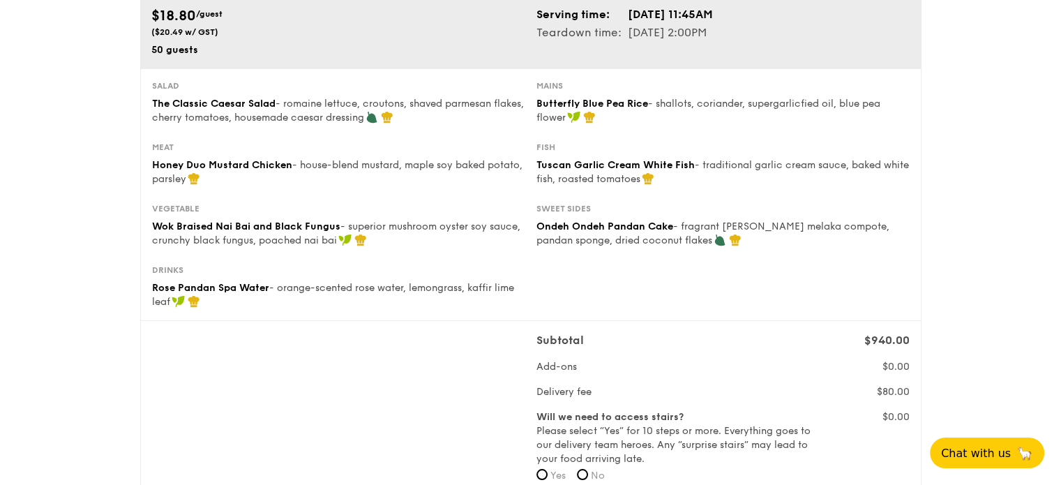
scroll to position [209, 0]
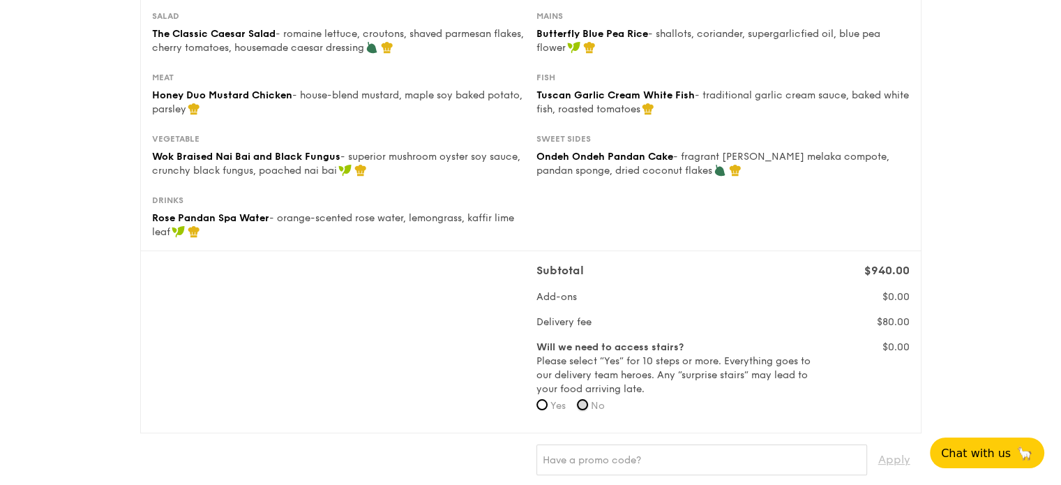
click at [587, 405] on input "No" at bounding box center [582, 404] width 11 height 11
radio input "true"
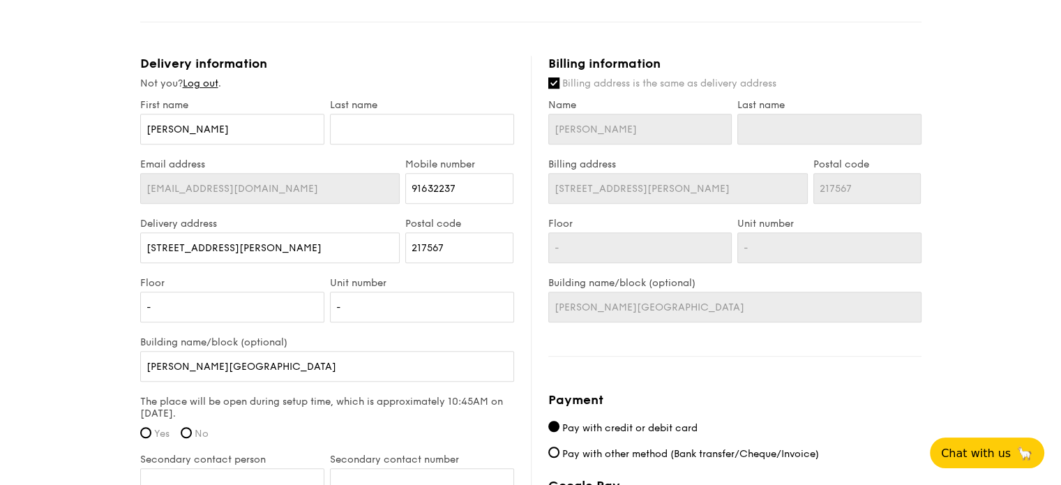
scroll to position [837, 0]
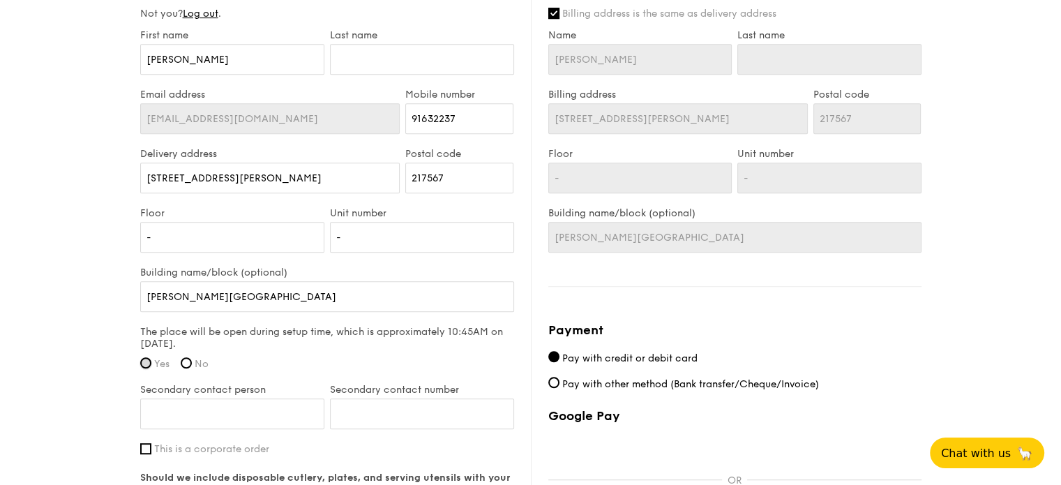
click at [145, 357] on input "Yes" at bounding box center [145, 362] width 11 height 11
radio input "true"
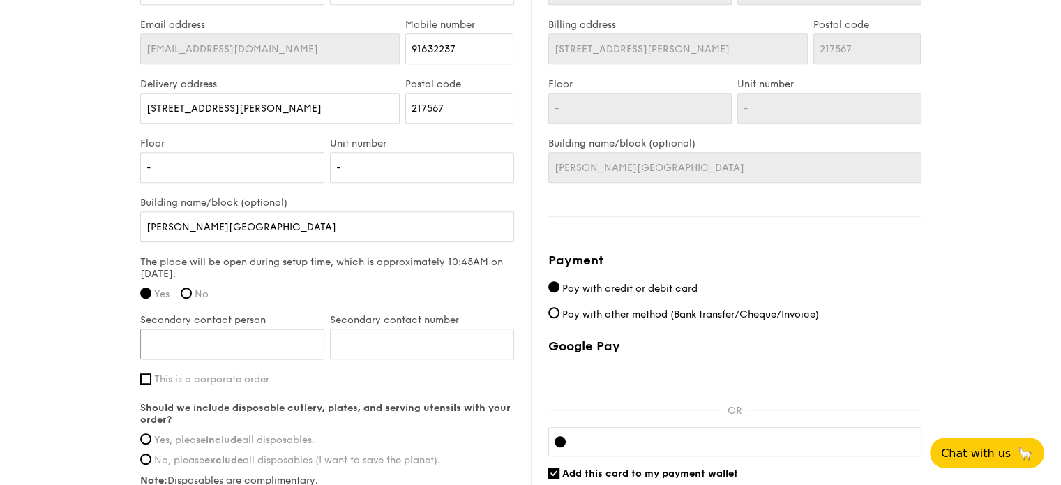
click at [285, 339] on input "Secondary contact person" at bounding box center [232, 344] width 184 height 31
type input "L"
type input "Liana"
click at [416, 347] on input "Secondary contact number" at bounding box center [422, 344] width 184 height 31
type input "81258988"
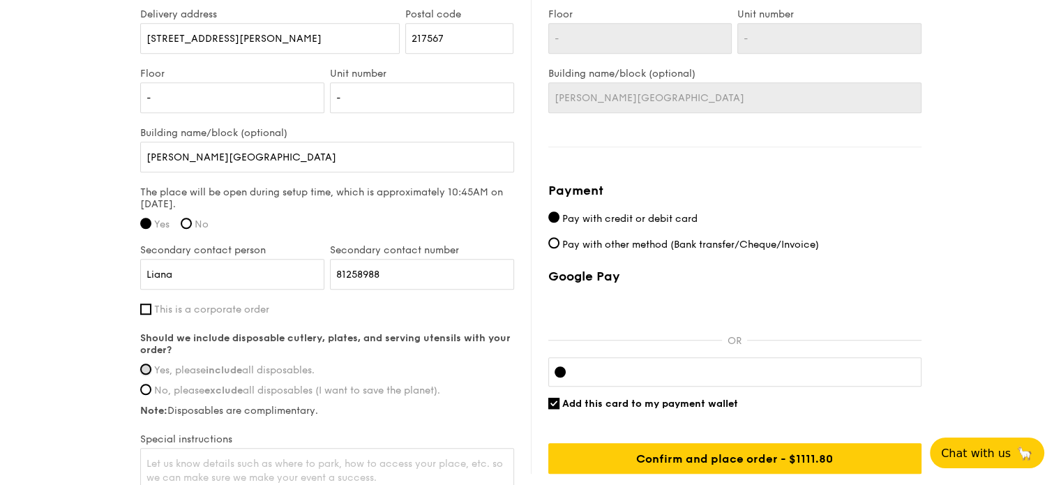
click at [144, 368] on input "Yes, please include all disposables." at bounding box center [145, 368] width 11 height 11
radio input "true"
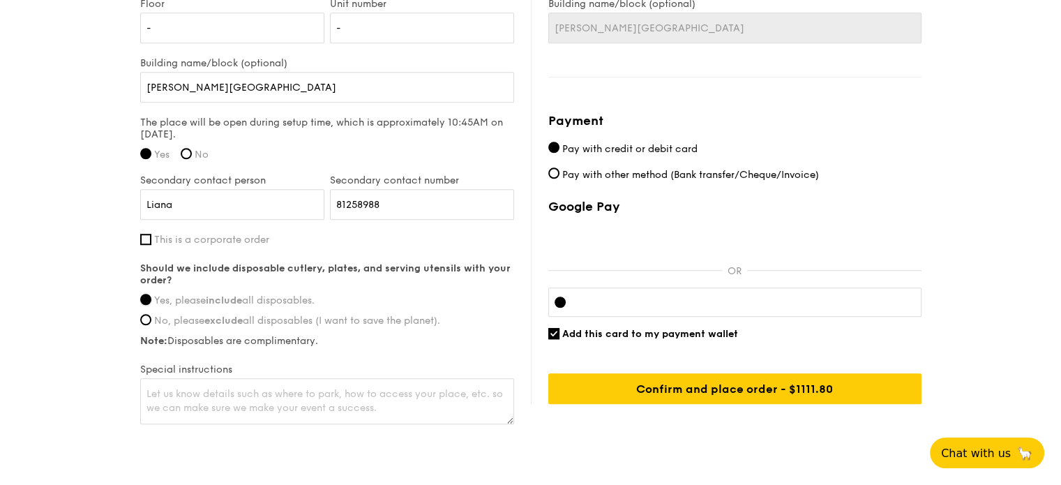
scroll to position [1097, 0]
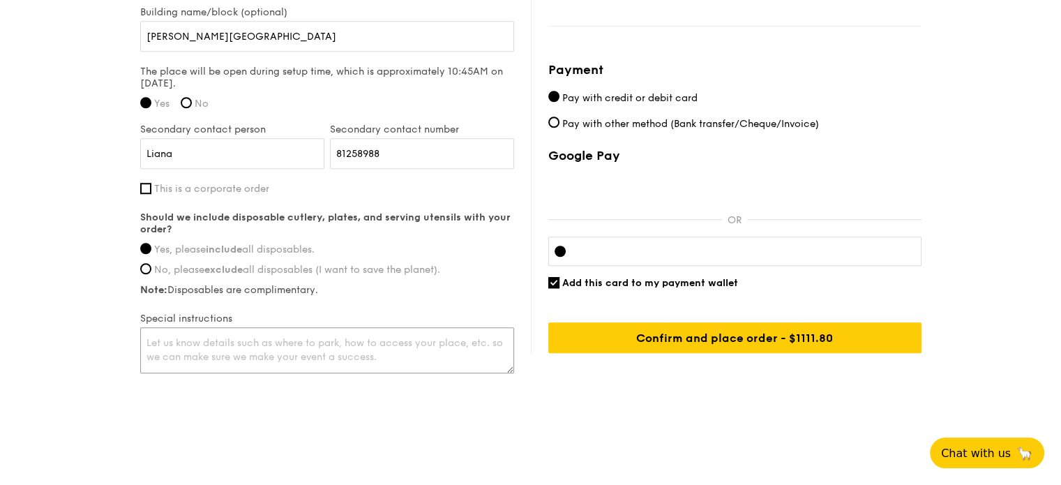
click at [185, 345] on textarea at bounding box center [327, 350] width 374 height 46
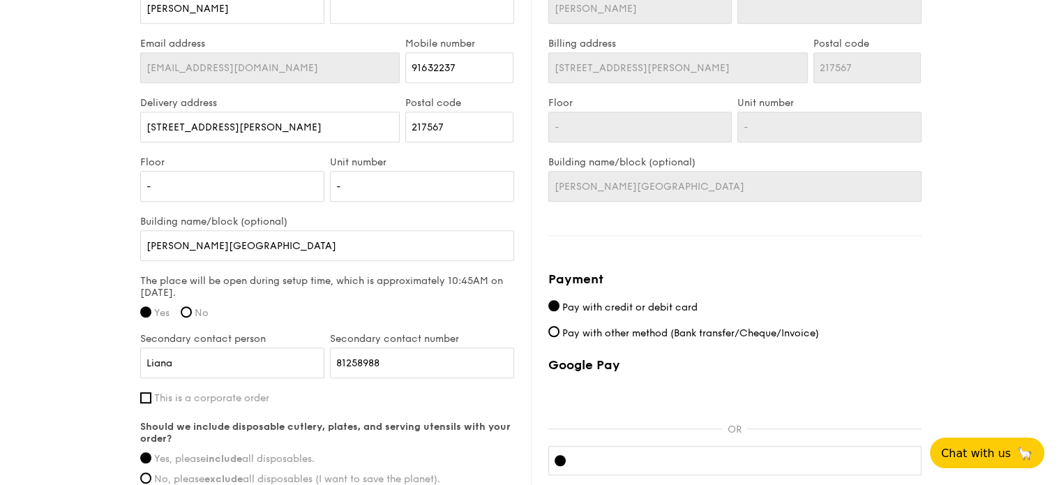
scroll to position [818, 0]
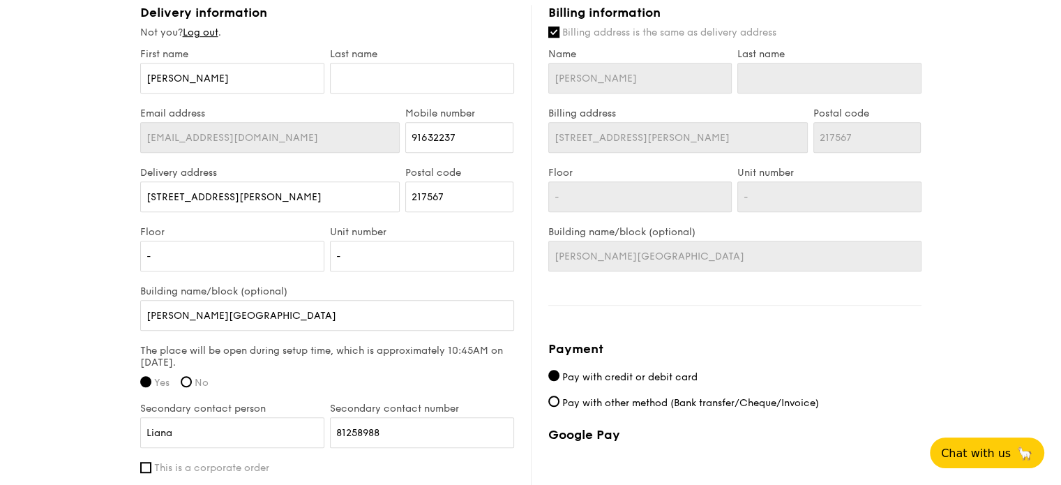
type textarea "This is a school. Meal will be served at Conference Room on ground floor."
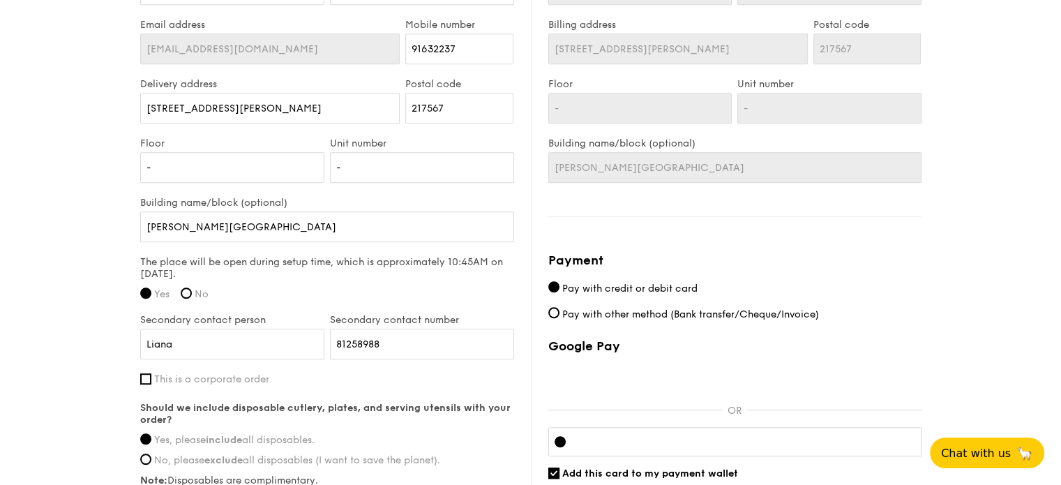
scroll to position [1046, 0]
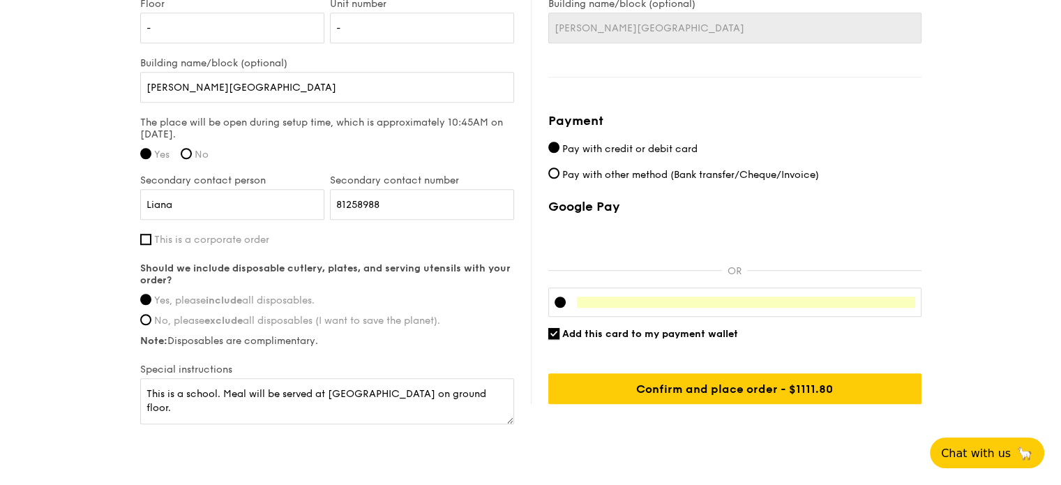
click at [549, 335] on input "Add this card to my payment wallet" at bounding box center [553, 333] width 11 height 11
checkbox input "false"
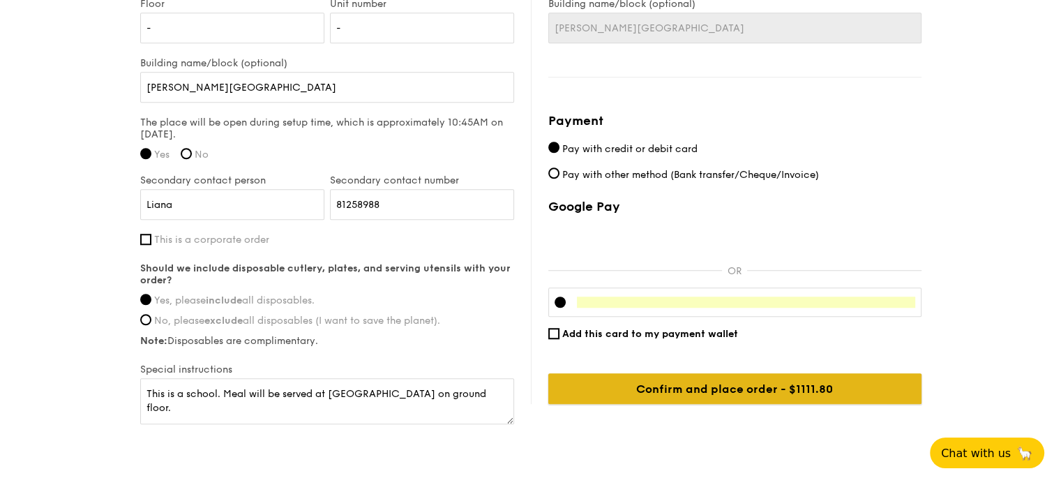
click at [715, 389] on input "Confirm and place order - $1111.80" at bounding box center [734, 388] width 373 height 31
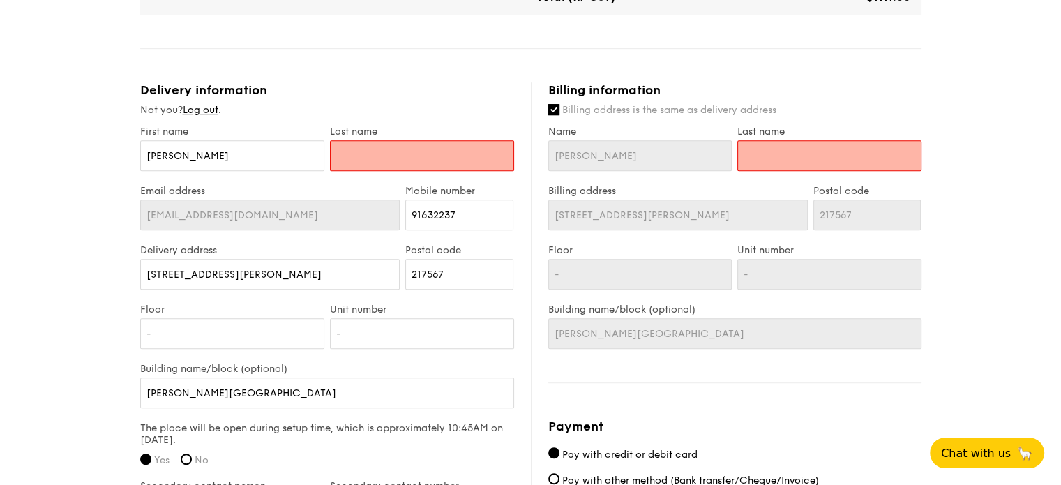
scroll to position [671, 0]
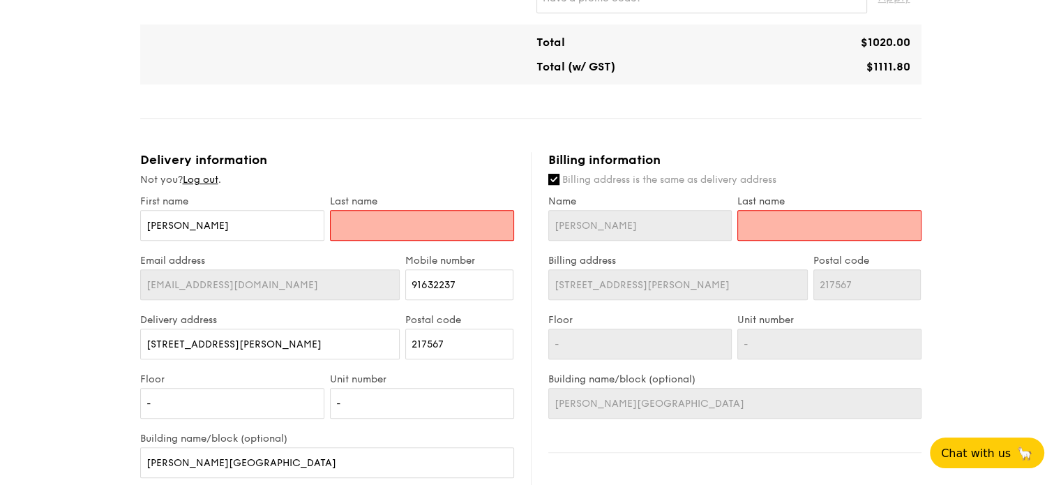
click at [422, 227] on input "text" at bounding box center [422, 225] width 184 height 31
type input "Yap"
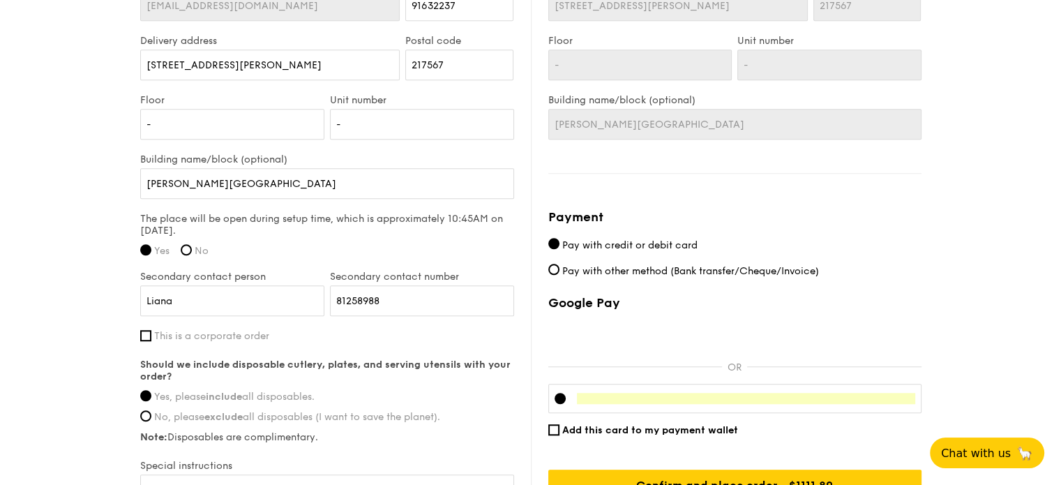
scroll to position [1020, 0]
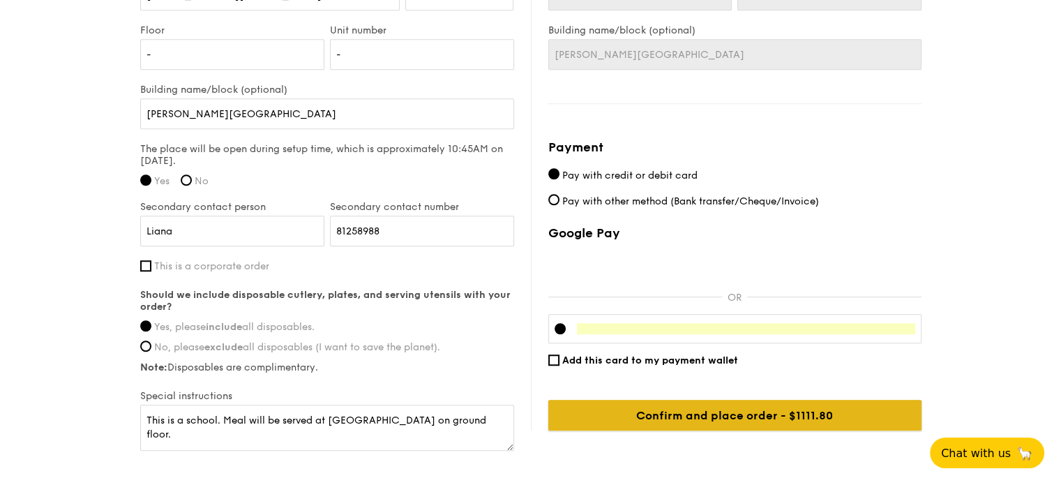
click at [712, 407] on input "Confirm and place order - $1111.80" at bounding box center [734, 415] width 373 height 31
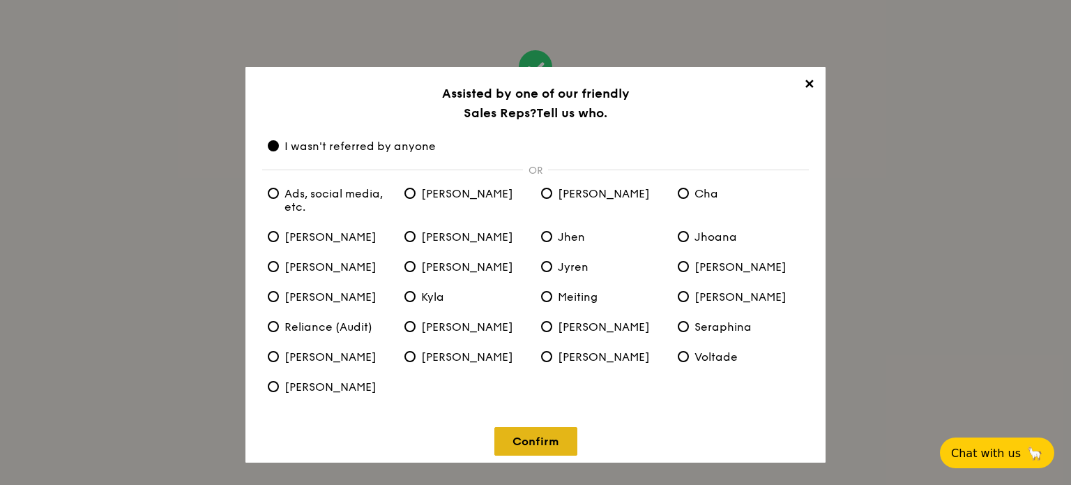
click at [519, 442] on link "Confirm" at bounding box center [536, 441] width 83 height 29
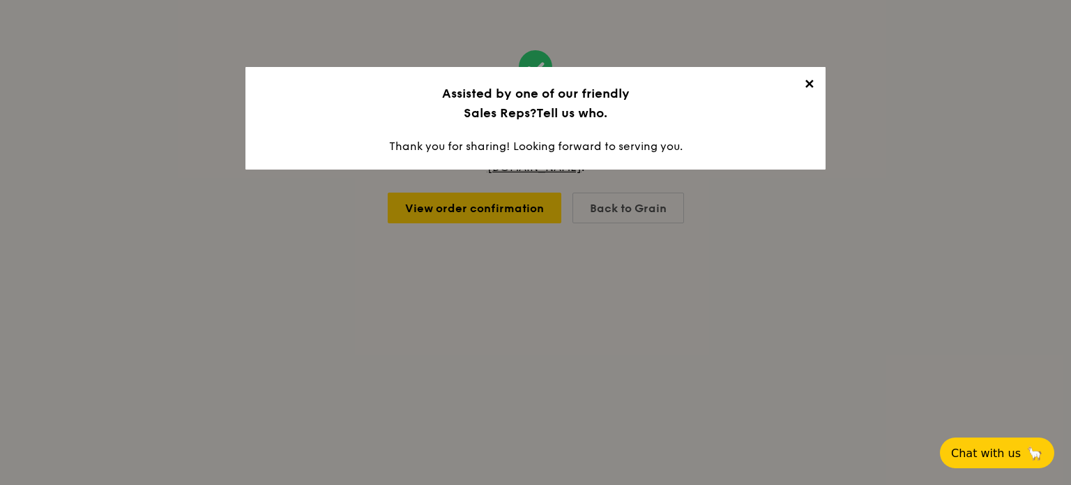
click at [812, 89] on span "✕" at bounding box center [809, 87] width 20 height 20
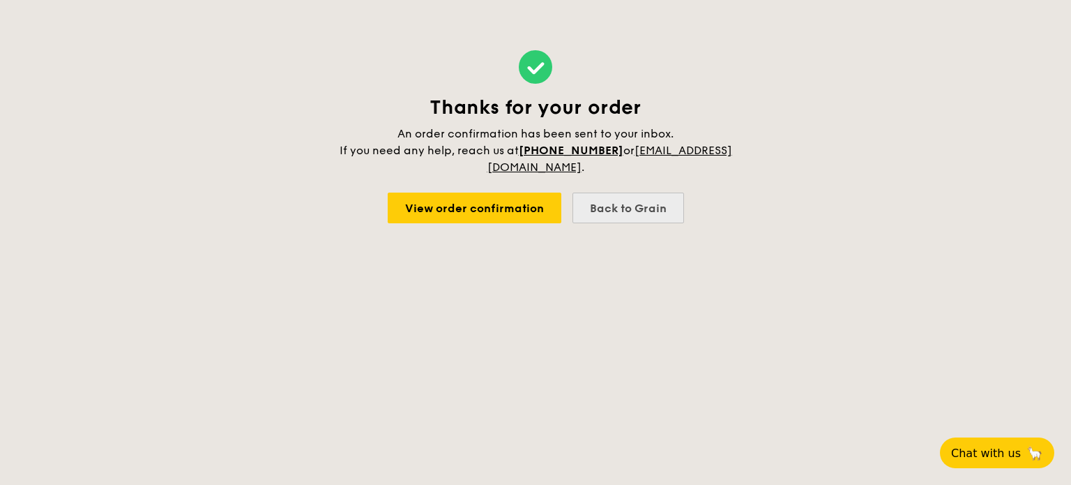
click at [616, 211] on div "Back to Grain" at bounding box center [629, 208] width 112 height 31
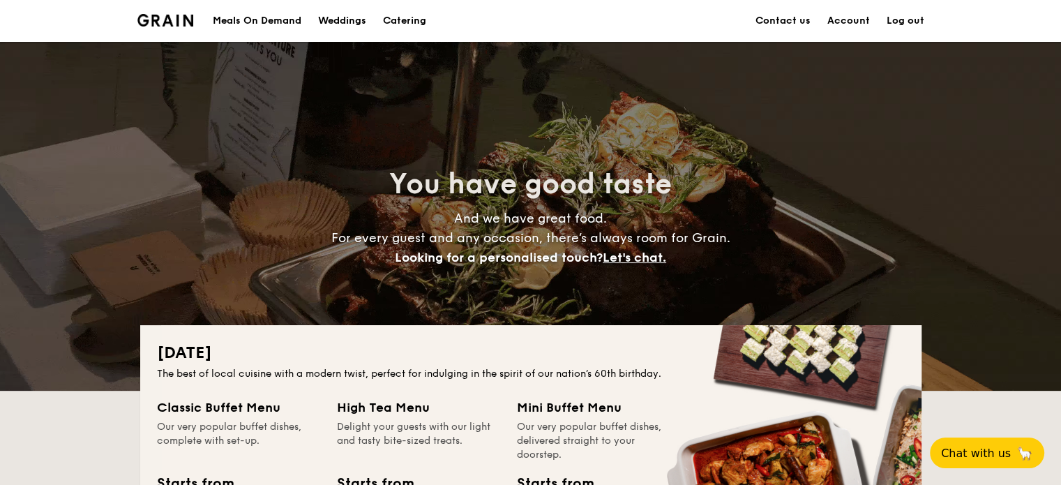
click at [847, 22] on link "Account" at bounding box center [848, 21] width 43 height 42
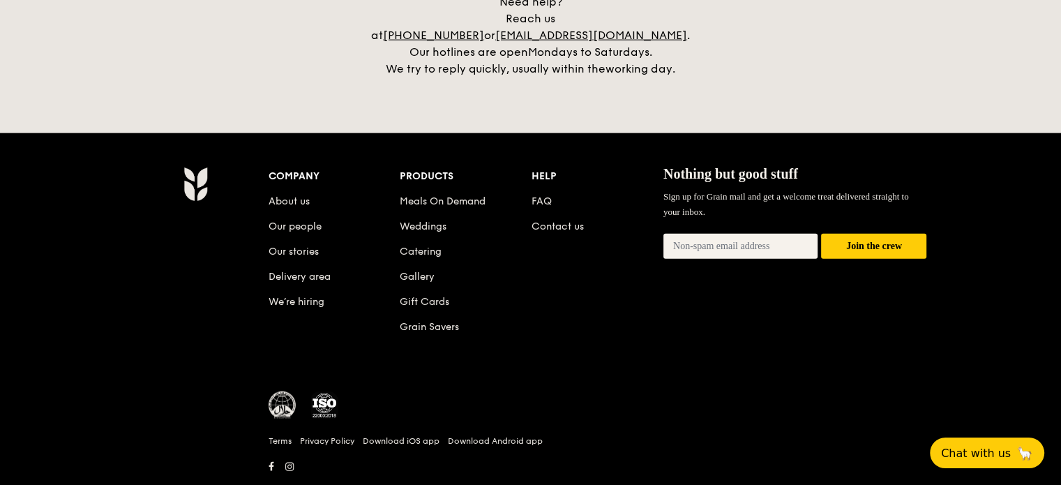
scroll to position [3296, 0]
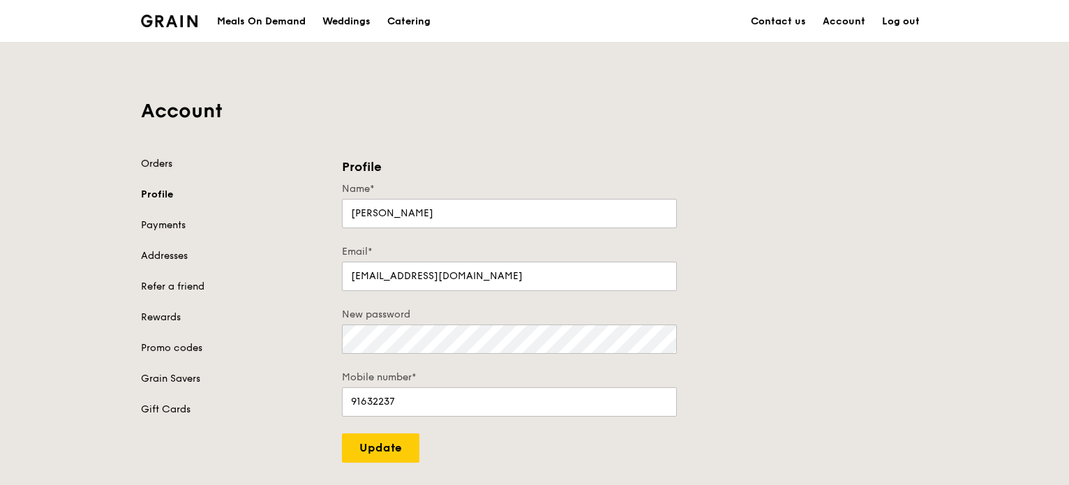
click at [168, 161] on link "Orders" at bounding box center [233, 164] width 184 height 14
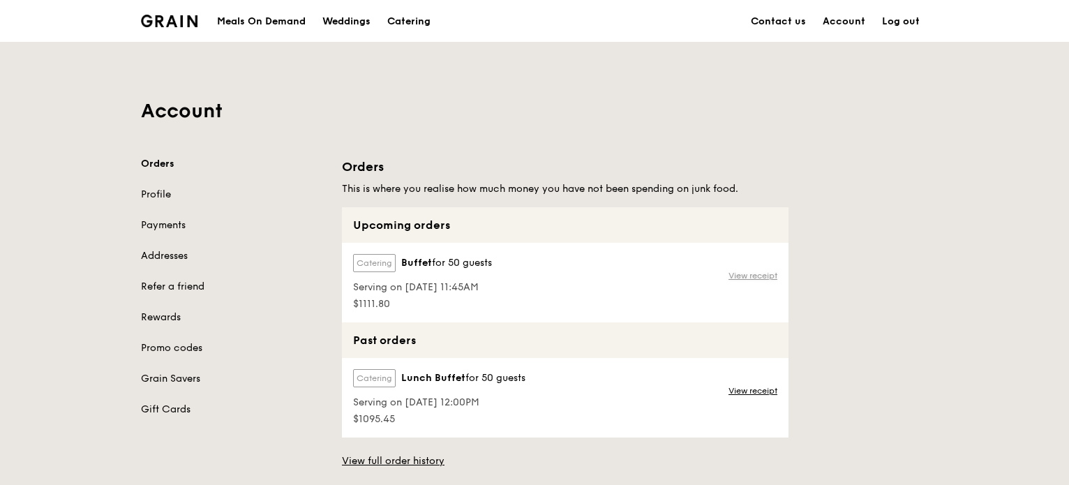
click at [758, 275] on link "View receipt" at bounding box center [752, 275] width 49 height 11
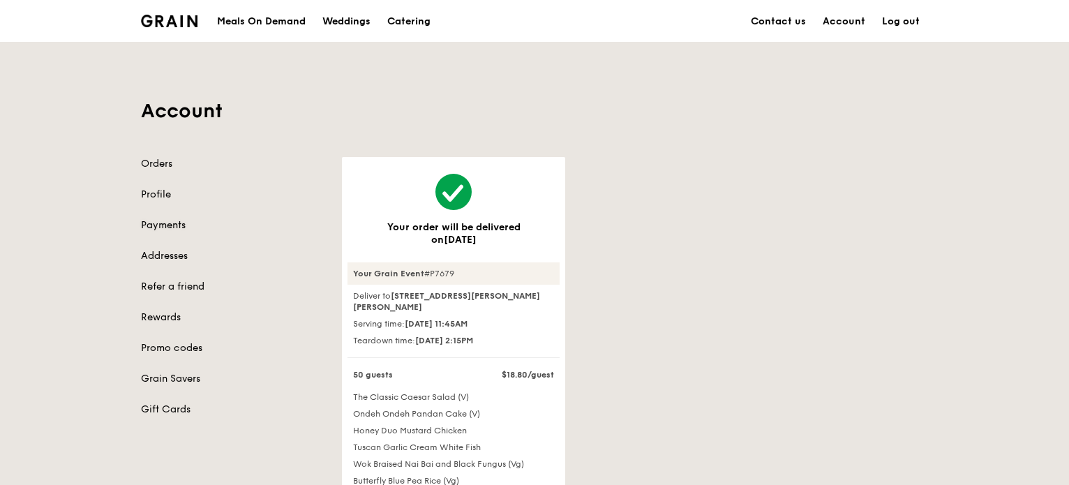
click at [163, 223] on link "Payments" at bounding box center [233, 225] width 184 height 14
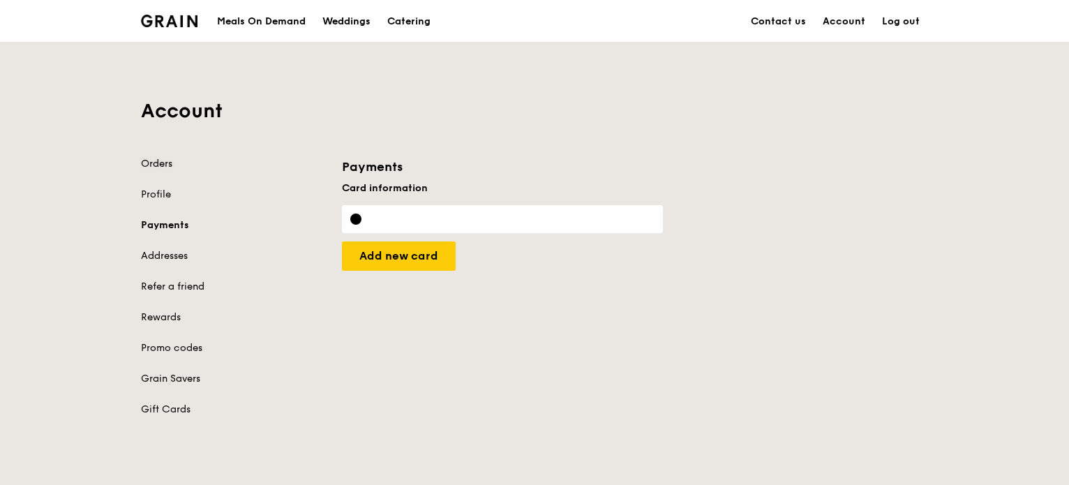
click at [163, 163] on link "Orders" at bounding box center [233, 164] width 184 height 14
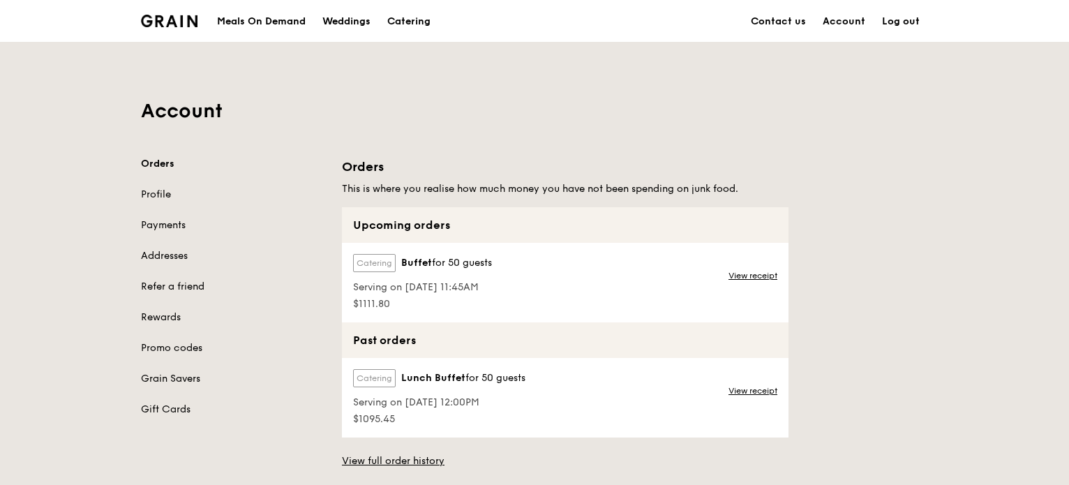
click at [903, 19] on link "Log out" at bounding box center [900, 22] width 54 height 42
